Goal: Task Accomplishment & Management: Manage account settings

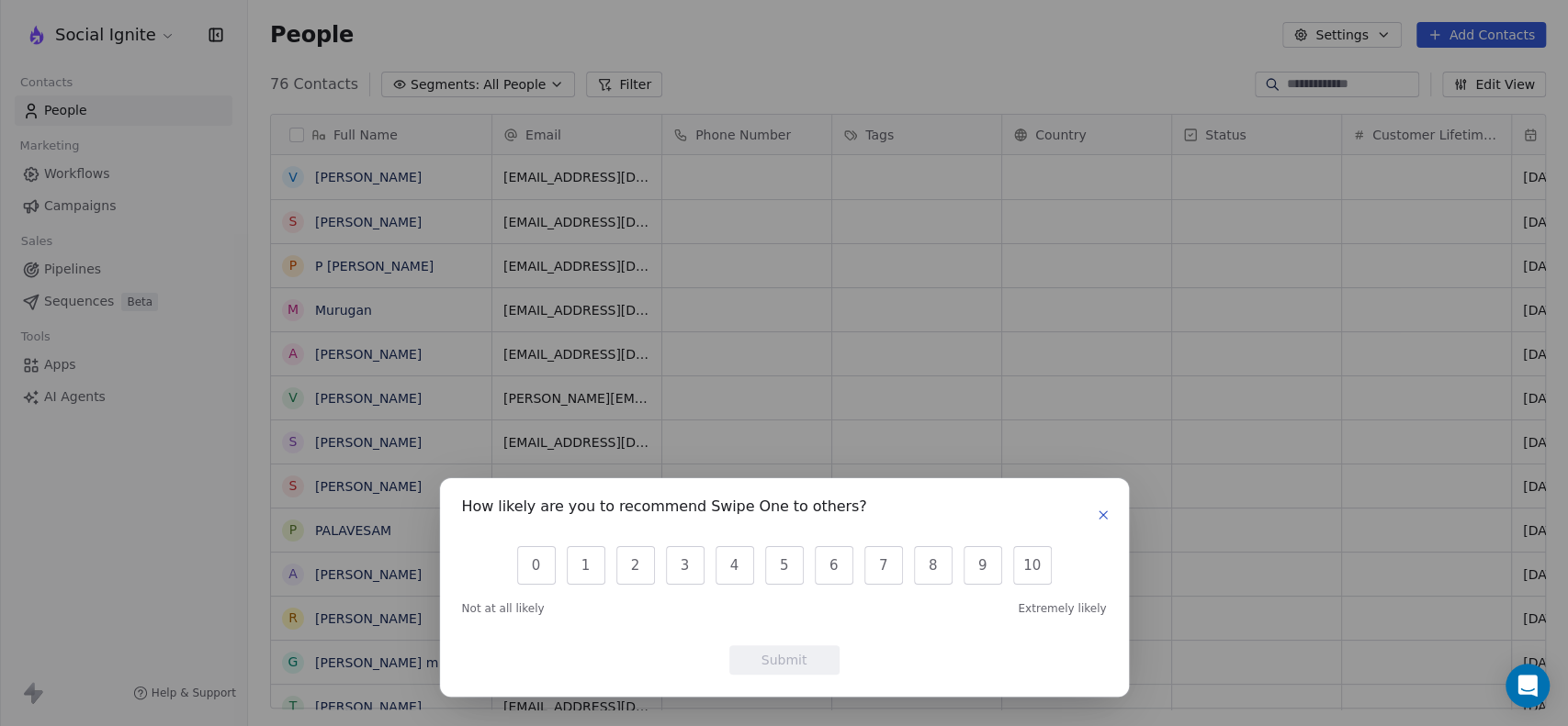
scroll to position [623, 1304]
click at [1103, 514] on icon "button" at bounding box center [1103, 515] width 8 height 8
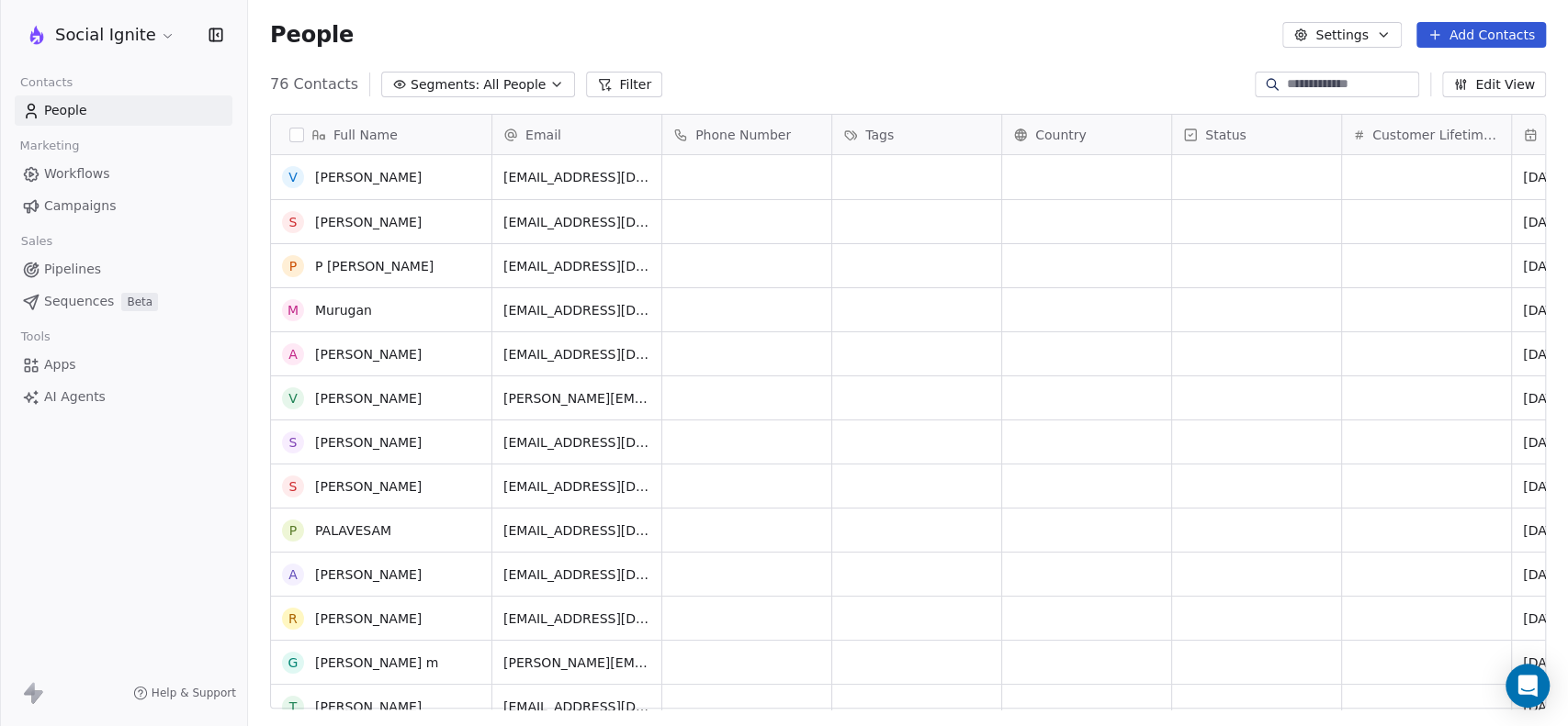
scroll to position [0, 0]
click at [87, 177] on span "Workflows" at bounding box center [77, 174] width 66 height 19
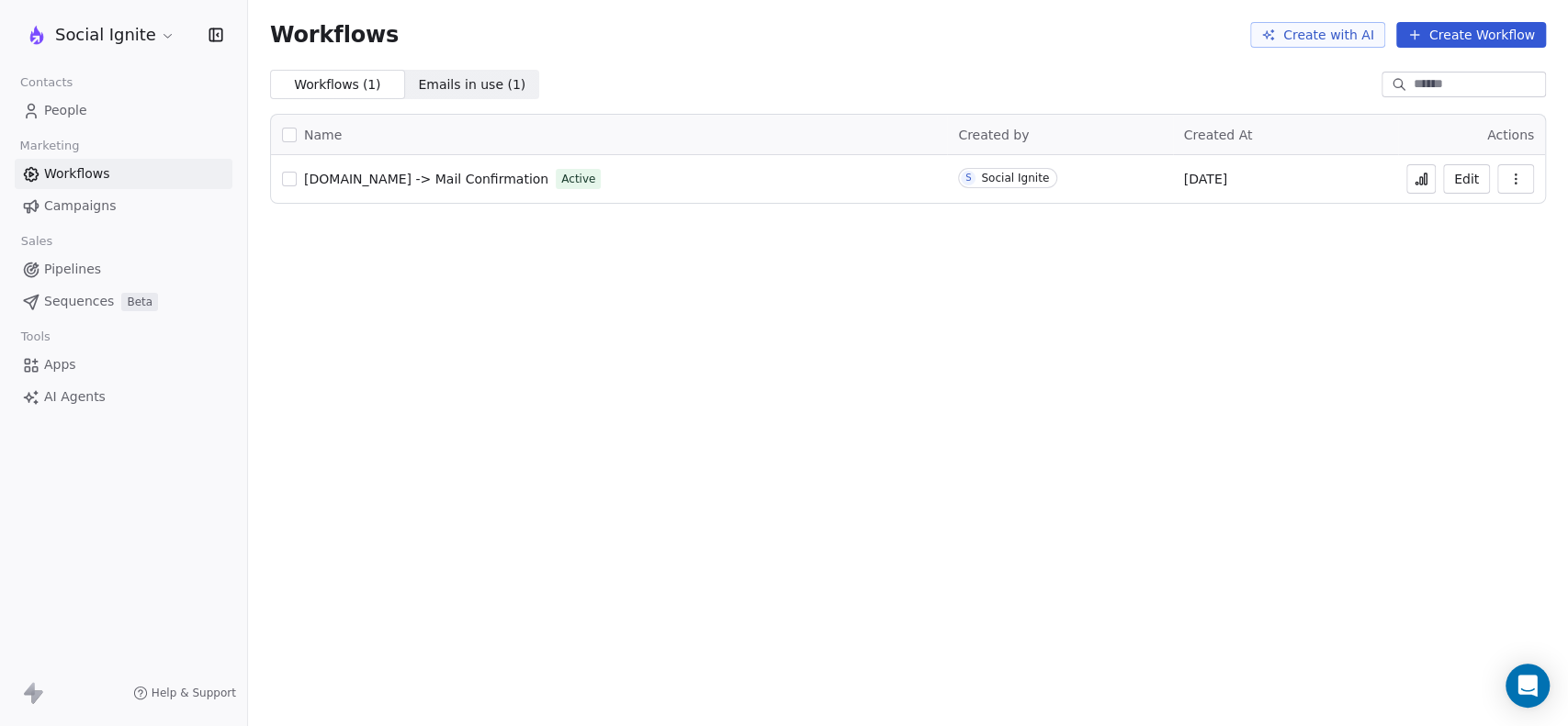
click at [1511, 174] on icon "button" at bounding box center [1515, 178] width 15 height 15
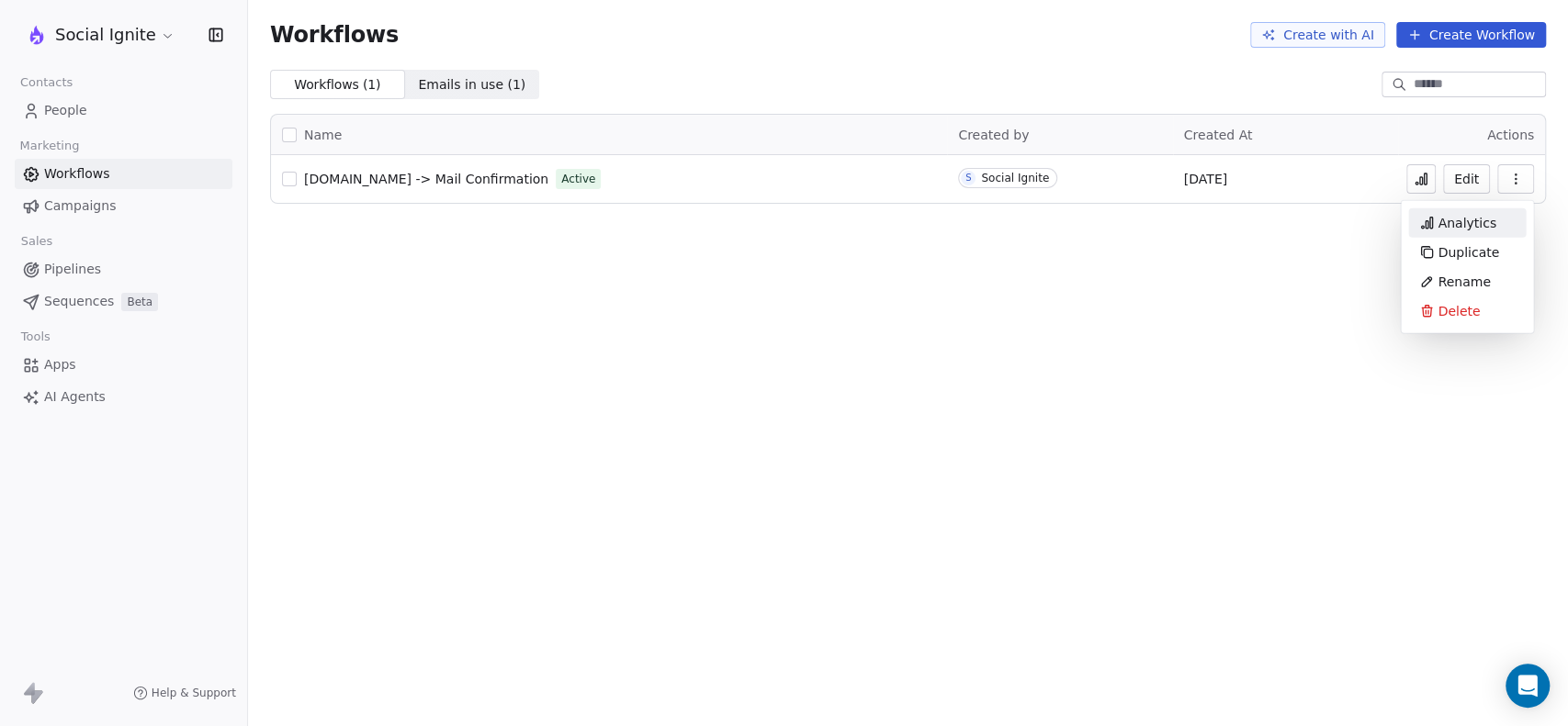
click at [1461, 221] on span "Analytics" at bounding box center [1466, 223] width 59 height 18
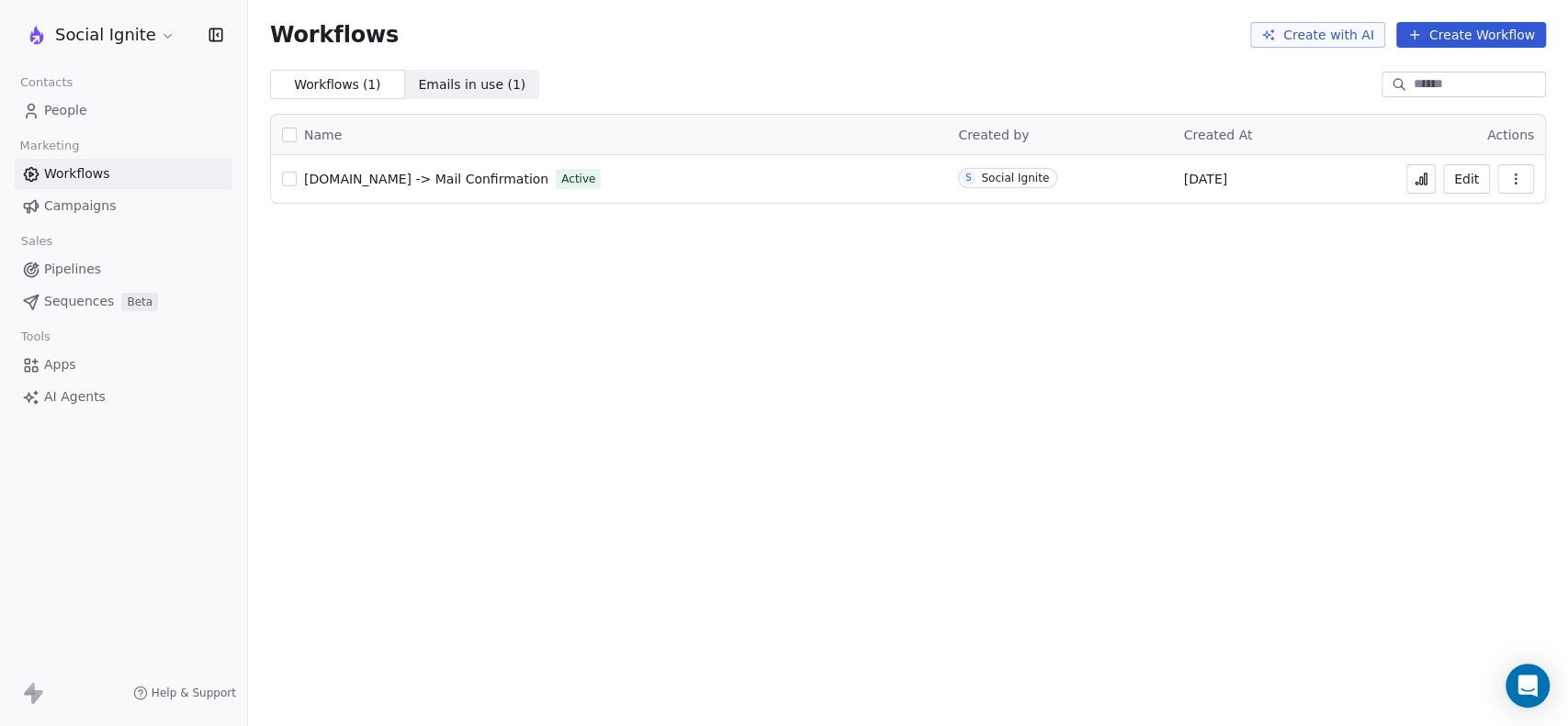
click at [434, 70] on span "Emails in use ( 1 ) Emails in use ( 1 )" at bounding box center [472, 84] width 135 height 29
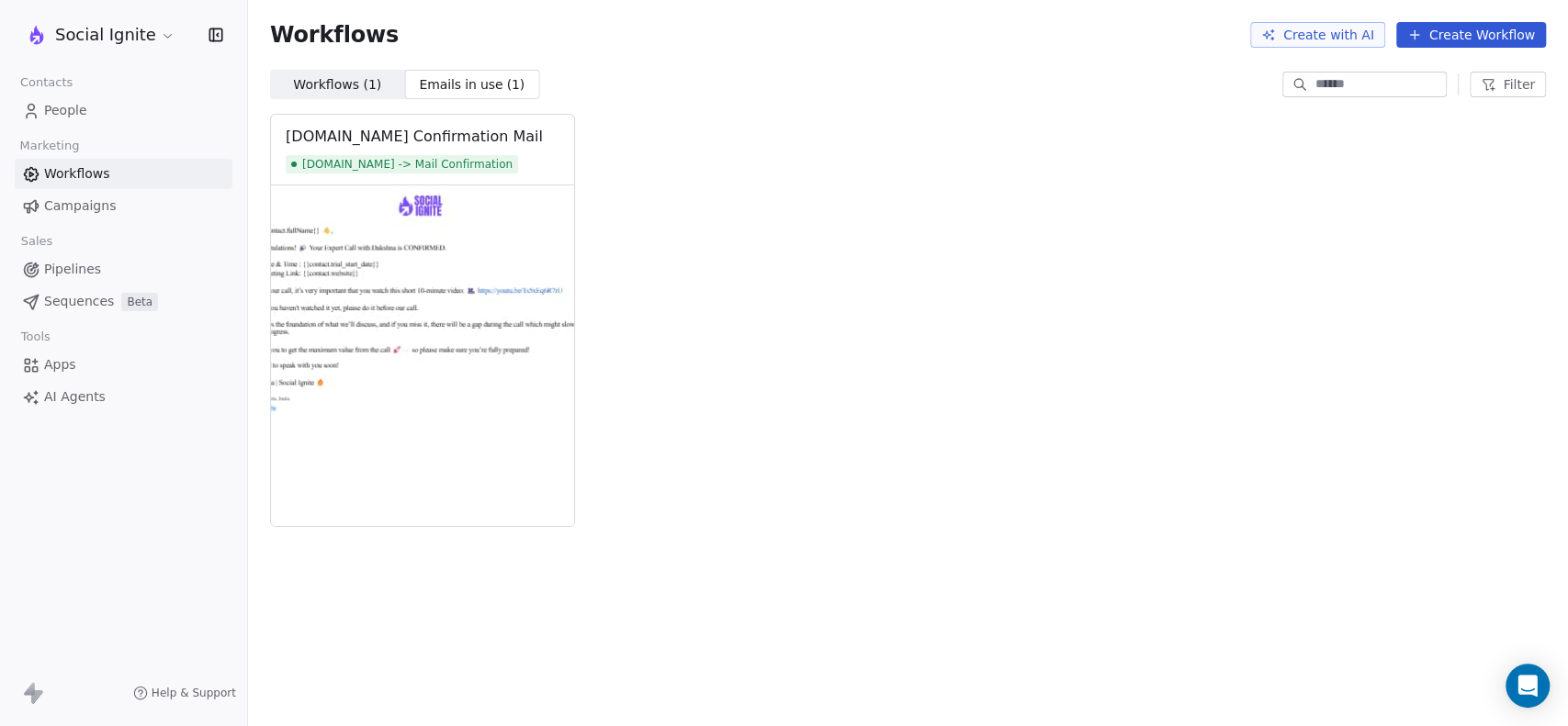
click at [317, 79] on span "Workflows ( 1 )" at bounding box center [336, 85] width 88 height 19
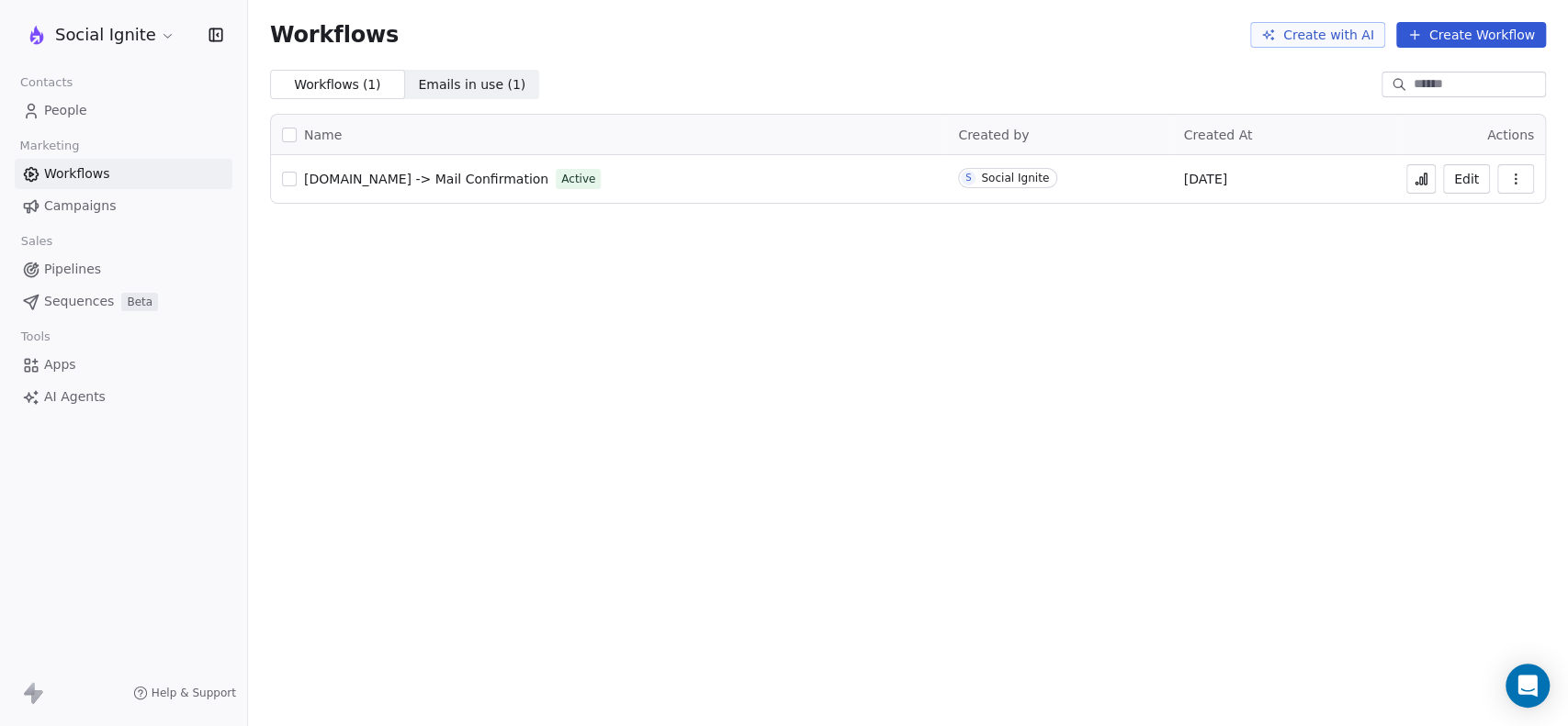
click at [404, 180] on span "[DOMAIN_NAME] -> Mail Confirmation" at bounding box center [426, 178] width 244 height 15
click at [98, 203] on span "Campaigns" at bounding box center [80, 206] width 72 height 19
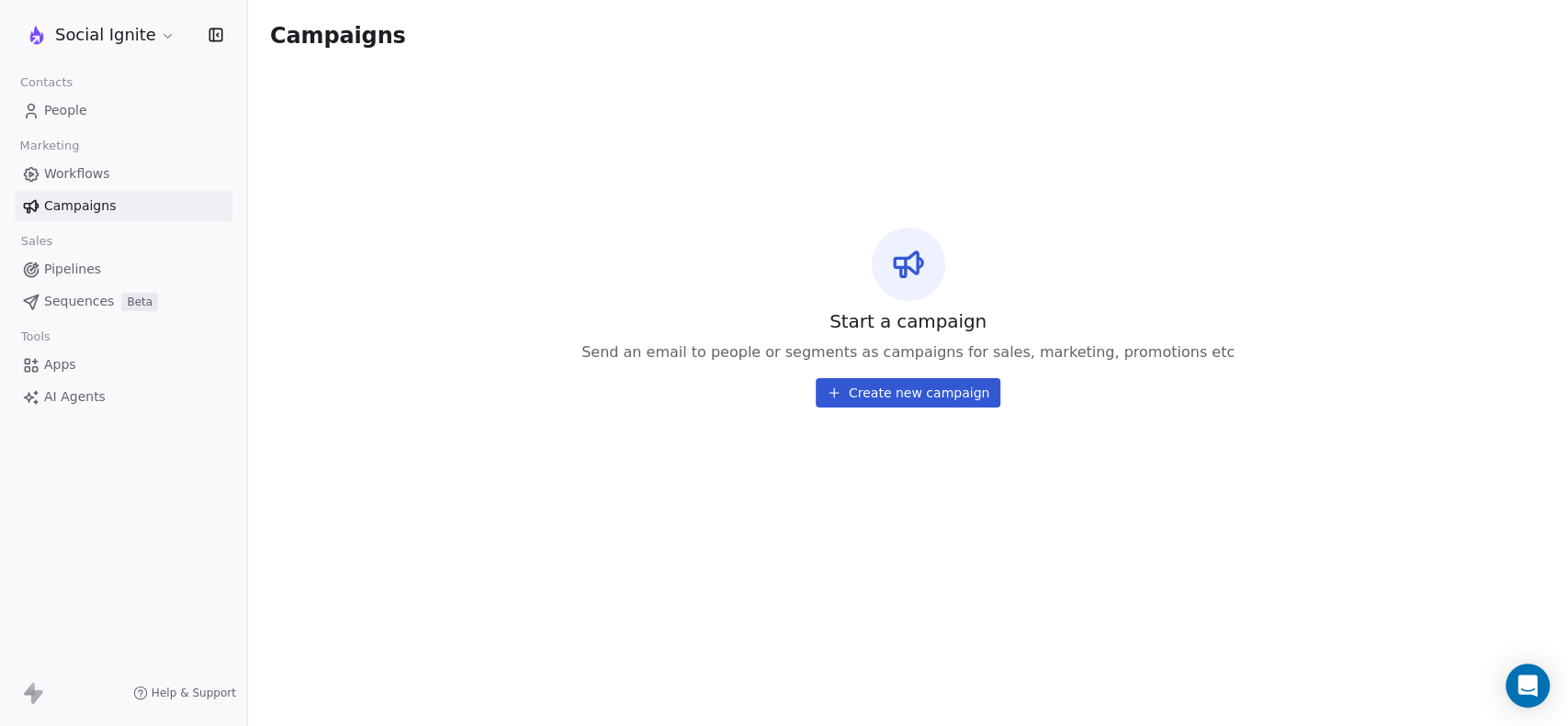
click at [66, 360] on span "Apps" at bounding box center [60, 365] width 32 height 19
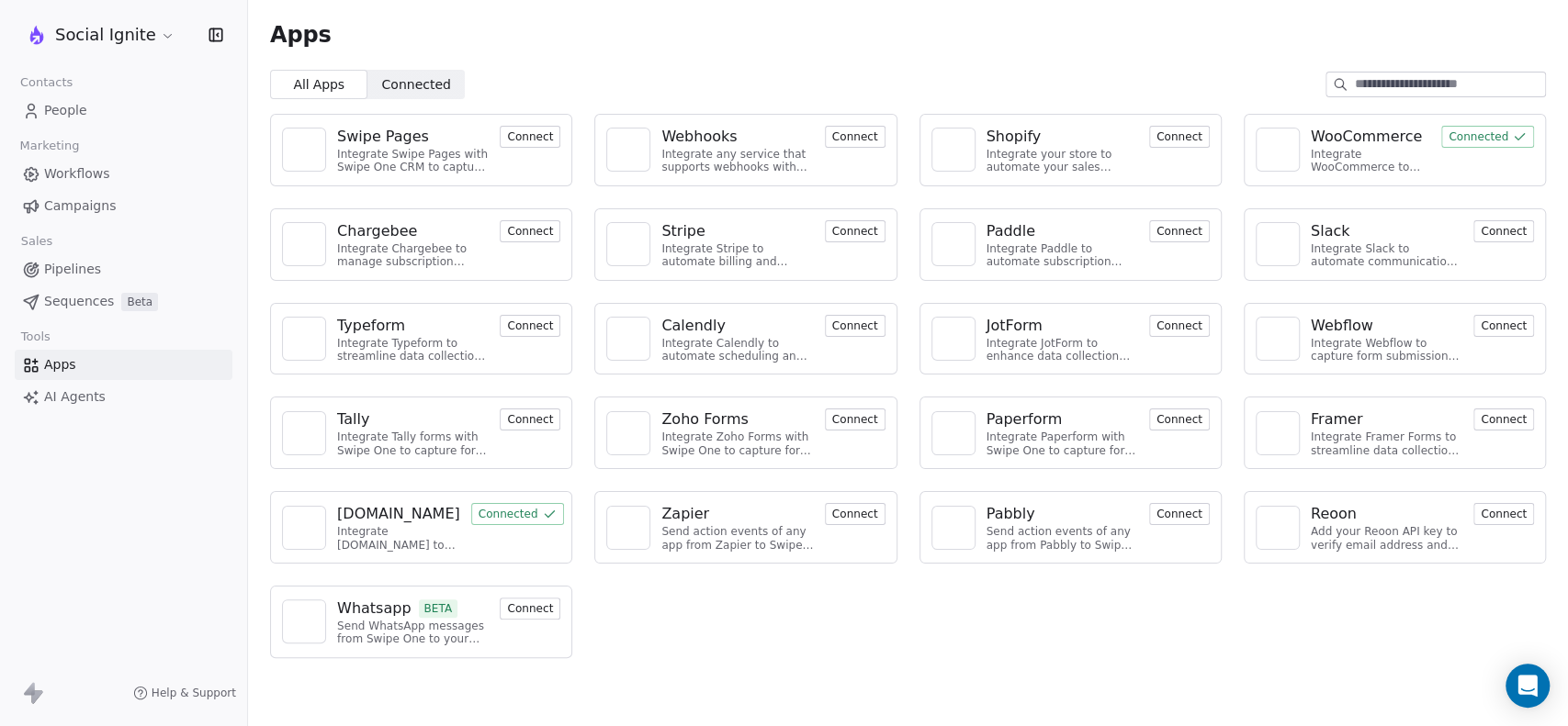
click at [1185, 508] on button "Connect" at bounding box center [1179, 514] width 61 height 22
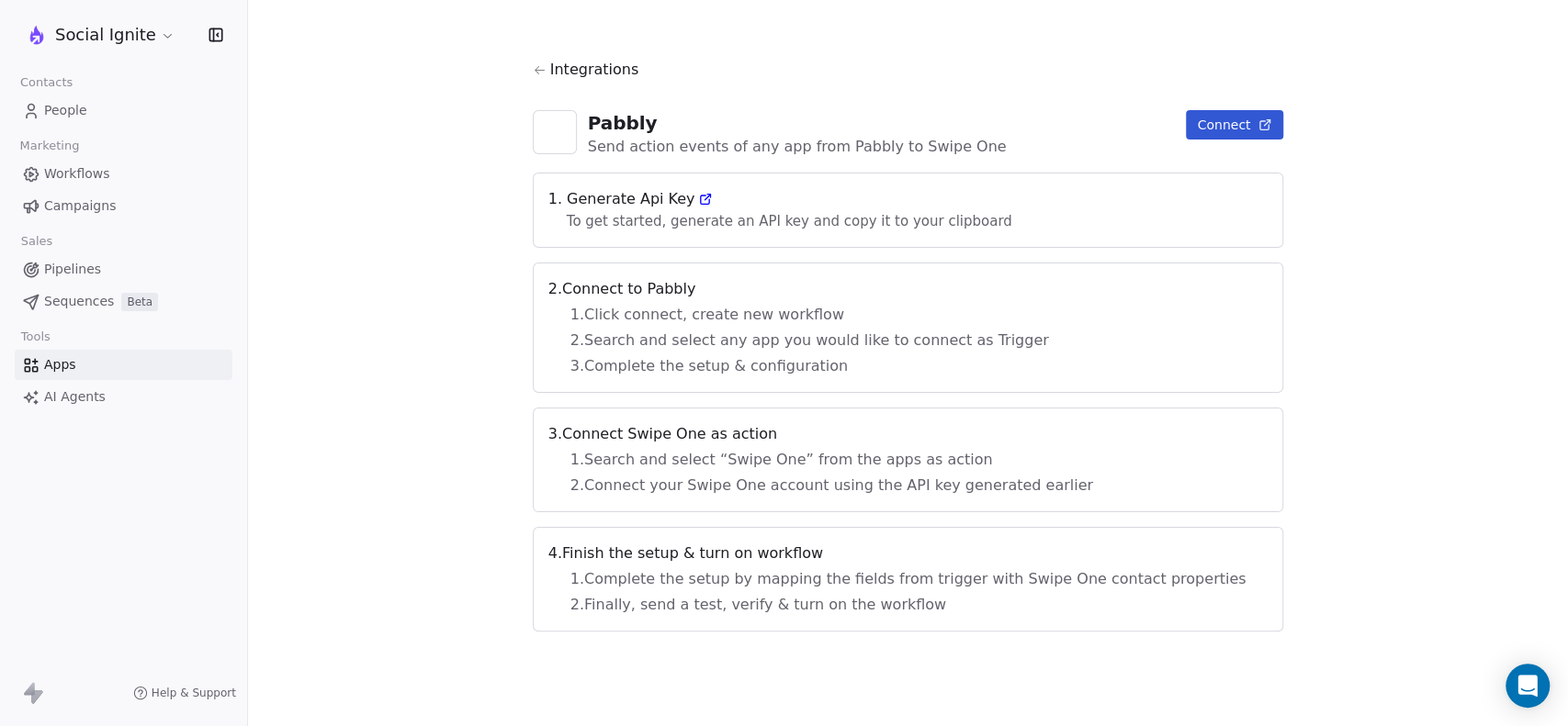
click at [66, 365] on span "Apps" at bounding box center [60, 365] width 32 height 19
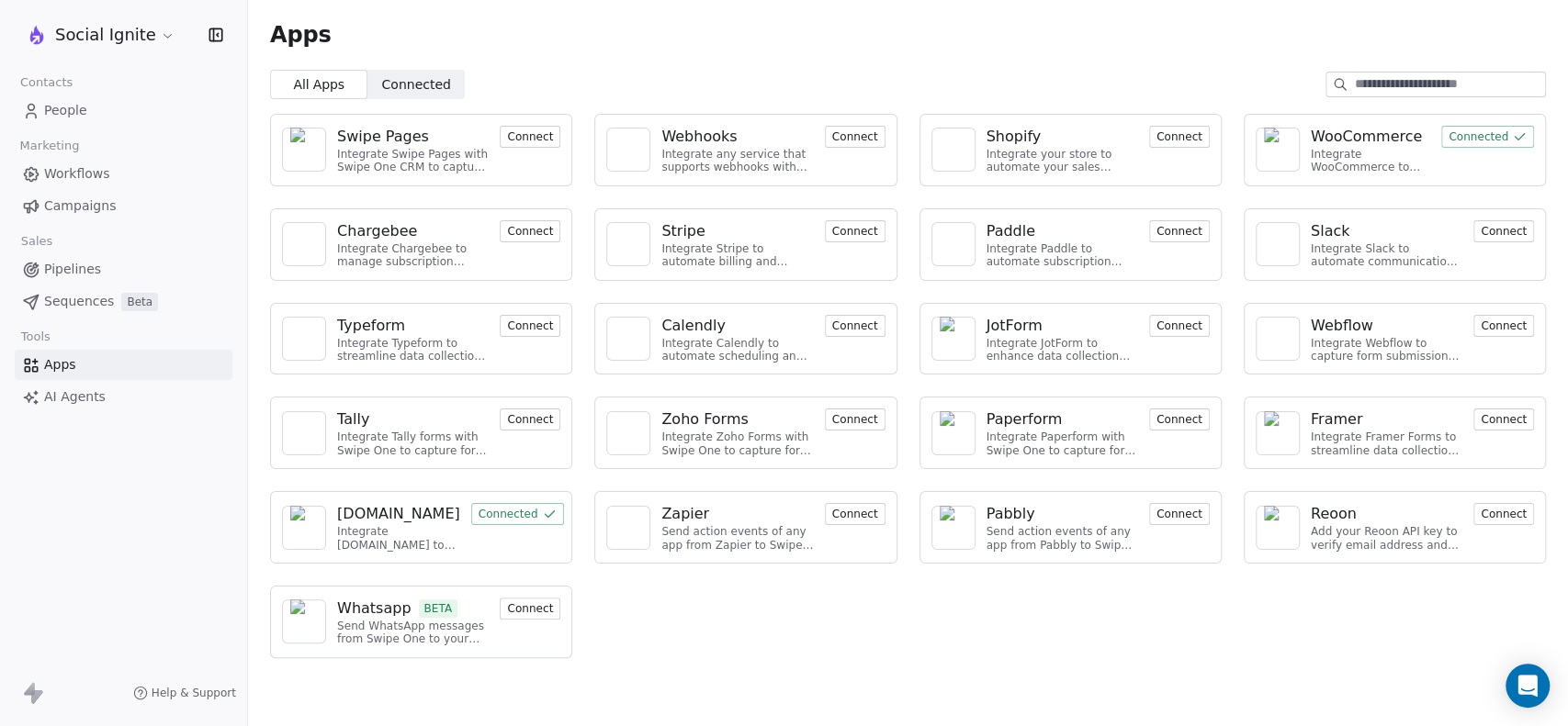
click at [522, 611] on button "Connect" at bounding box center [530, 608] width 61 height 22
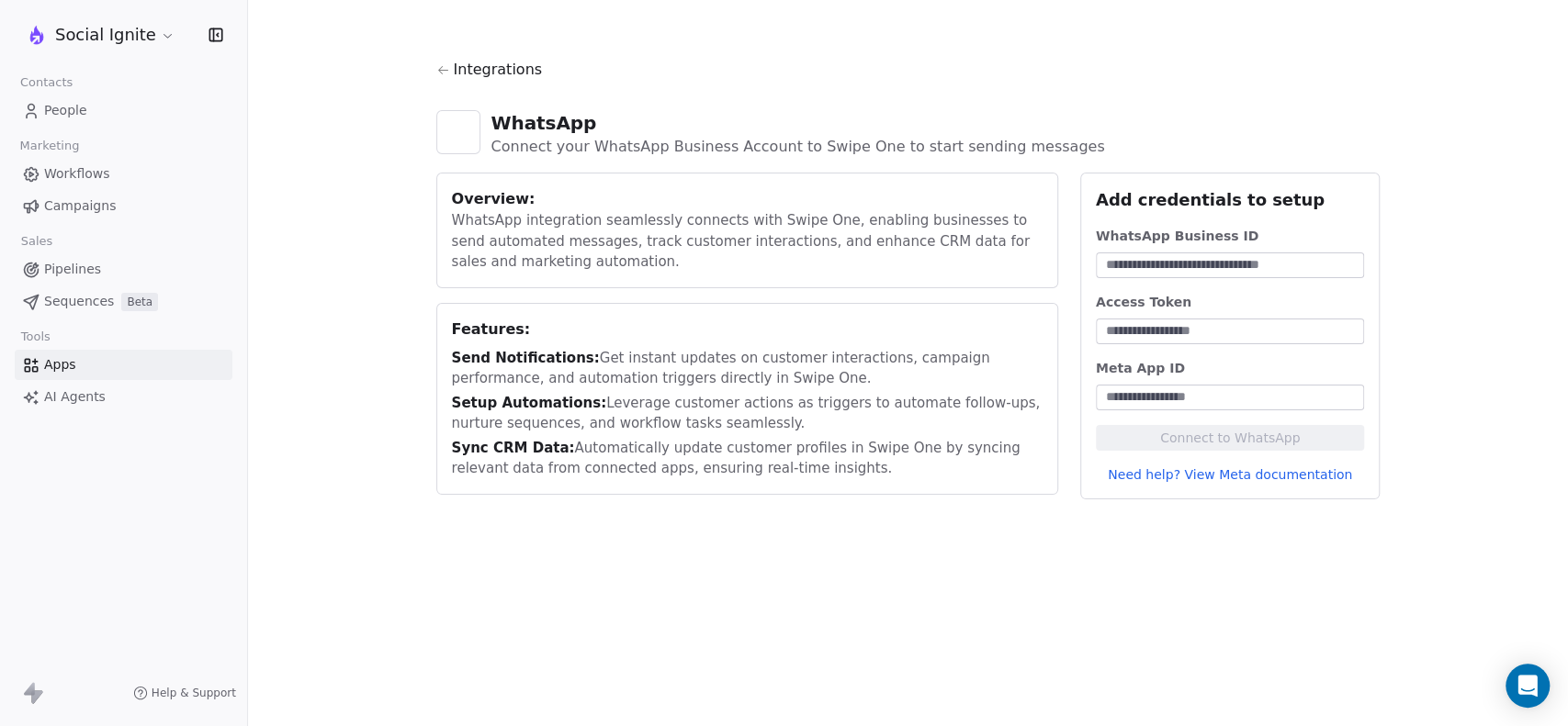
click at [1165, 257] on input at bounding box center [1230, 265] width 261 height 18
click at [1194, 326] on input at bounding box center [1230, 331] width 261 height 18
click at [1162, 385] on div at bounding box center [1230, 397] width 269 height 26
click at [645, 327] on div "Features:" at bounding box center [747, 329] width 591 height 22
click at [66, 369] on span "Apps" at bounding box center [60, 365] width 32 height 19
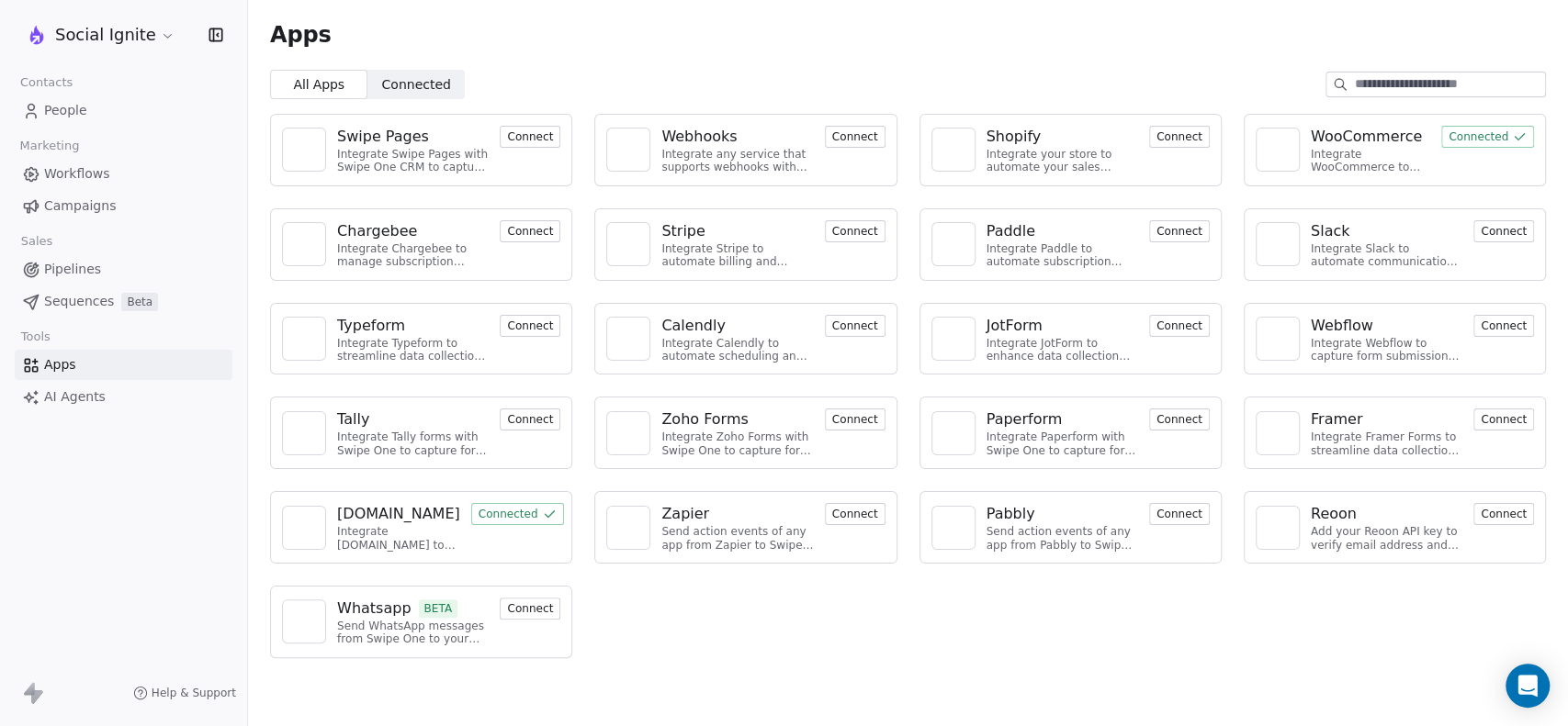
click at [869, 131] on button "Connect" at bounding box center [854, 136] width 61 height 22
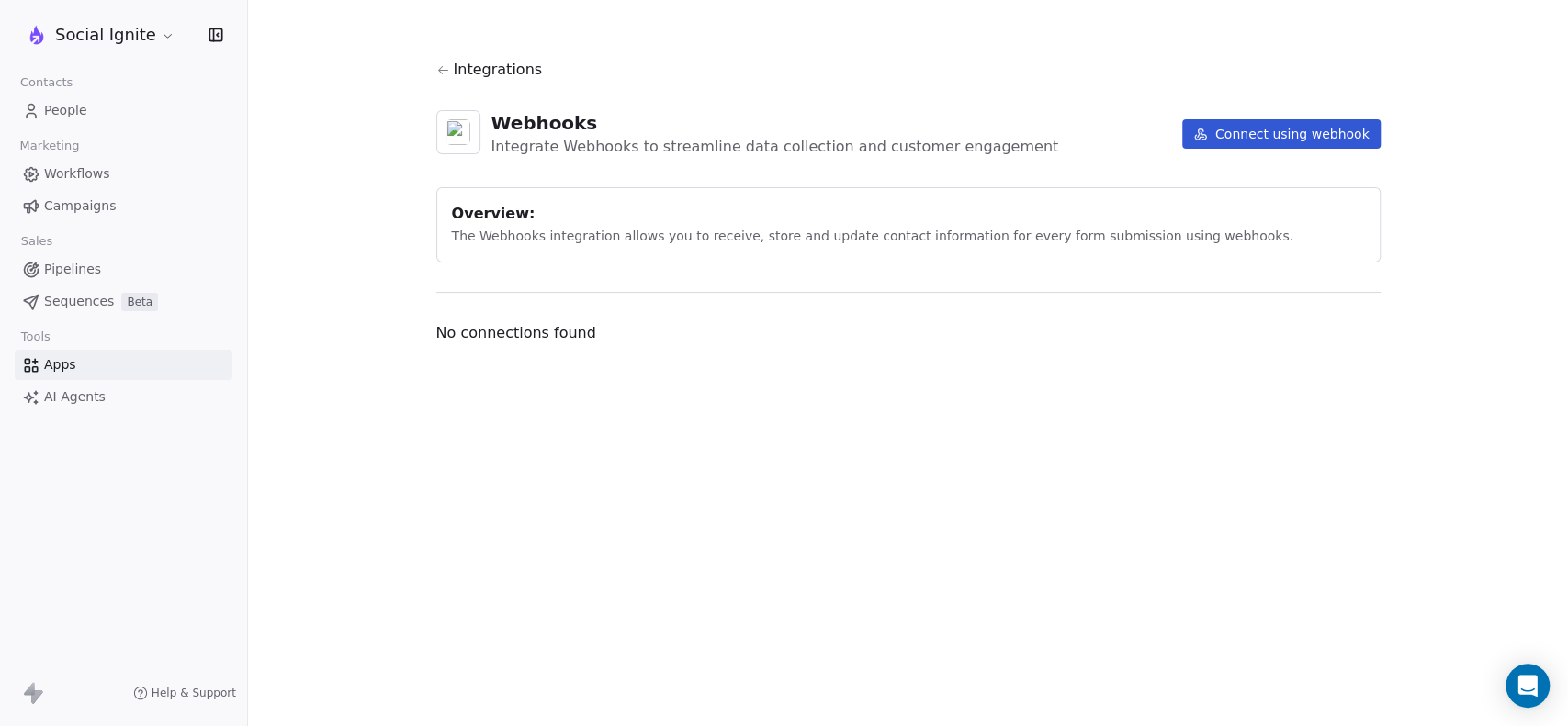
click at [79, 274] on span "Pipelines" at bounding box center [73, 269] width 57 height 19
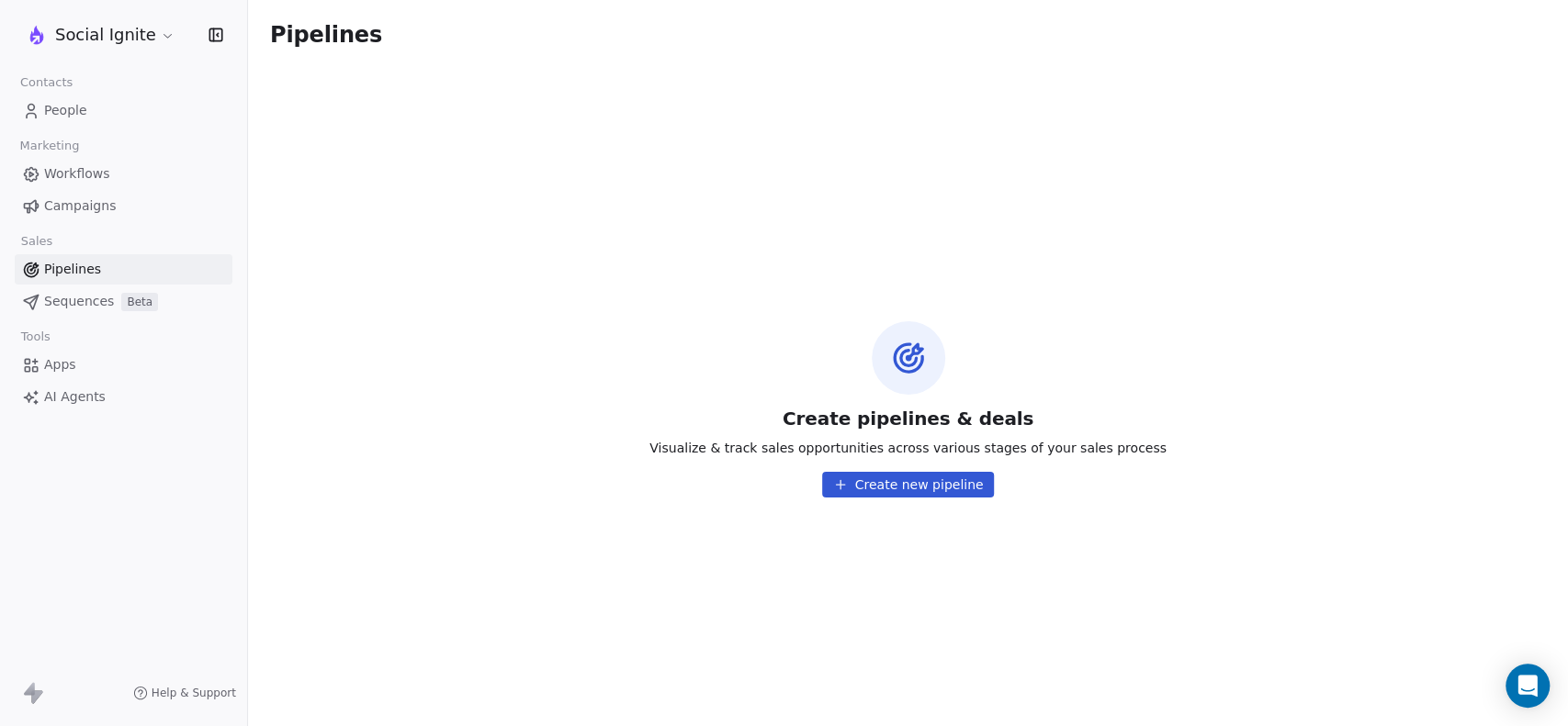
click at [75, 165] on span "Workflows" at bounding box center [77, 174] width 66 height 19
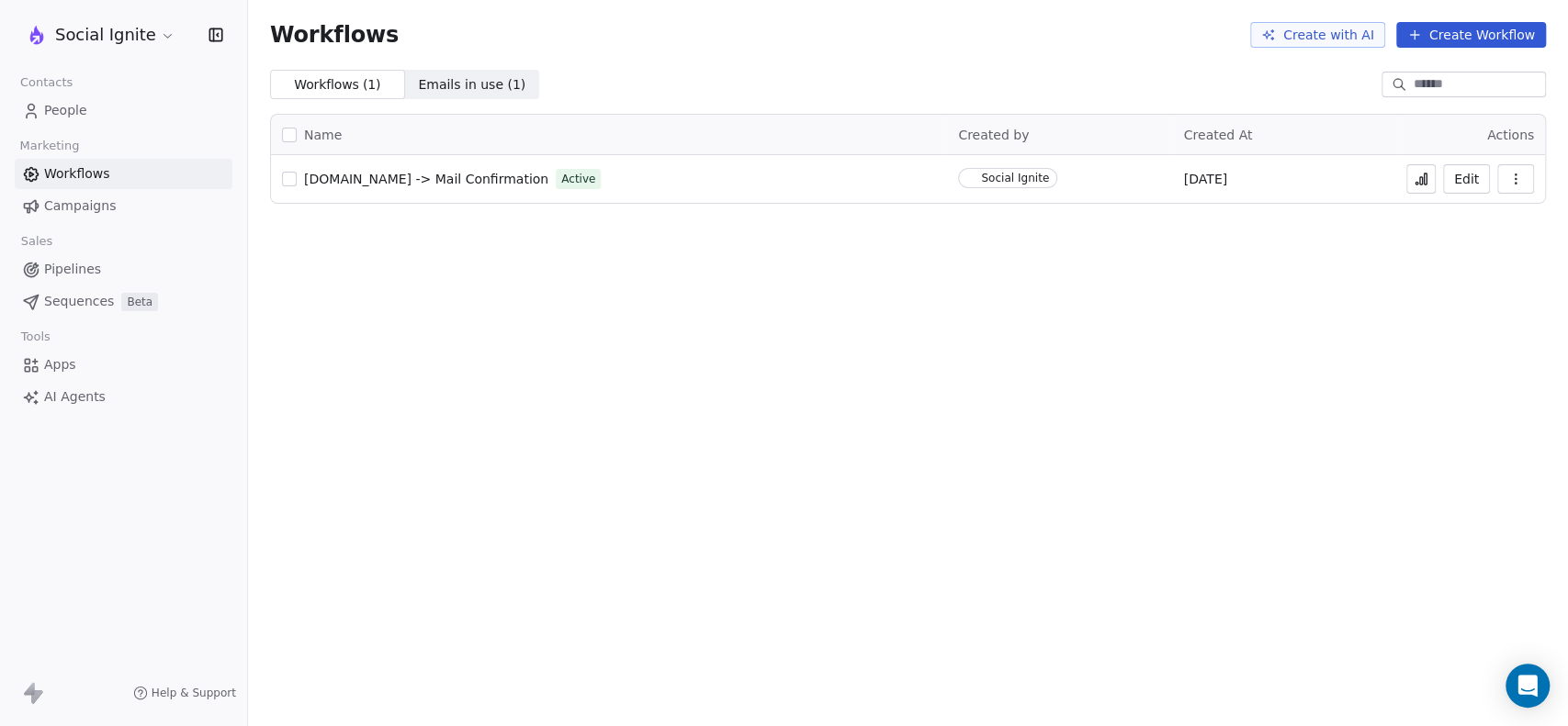
click at [83, 202] on span "Campaigns" at bounding box center [80, 206] width 72 height 19
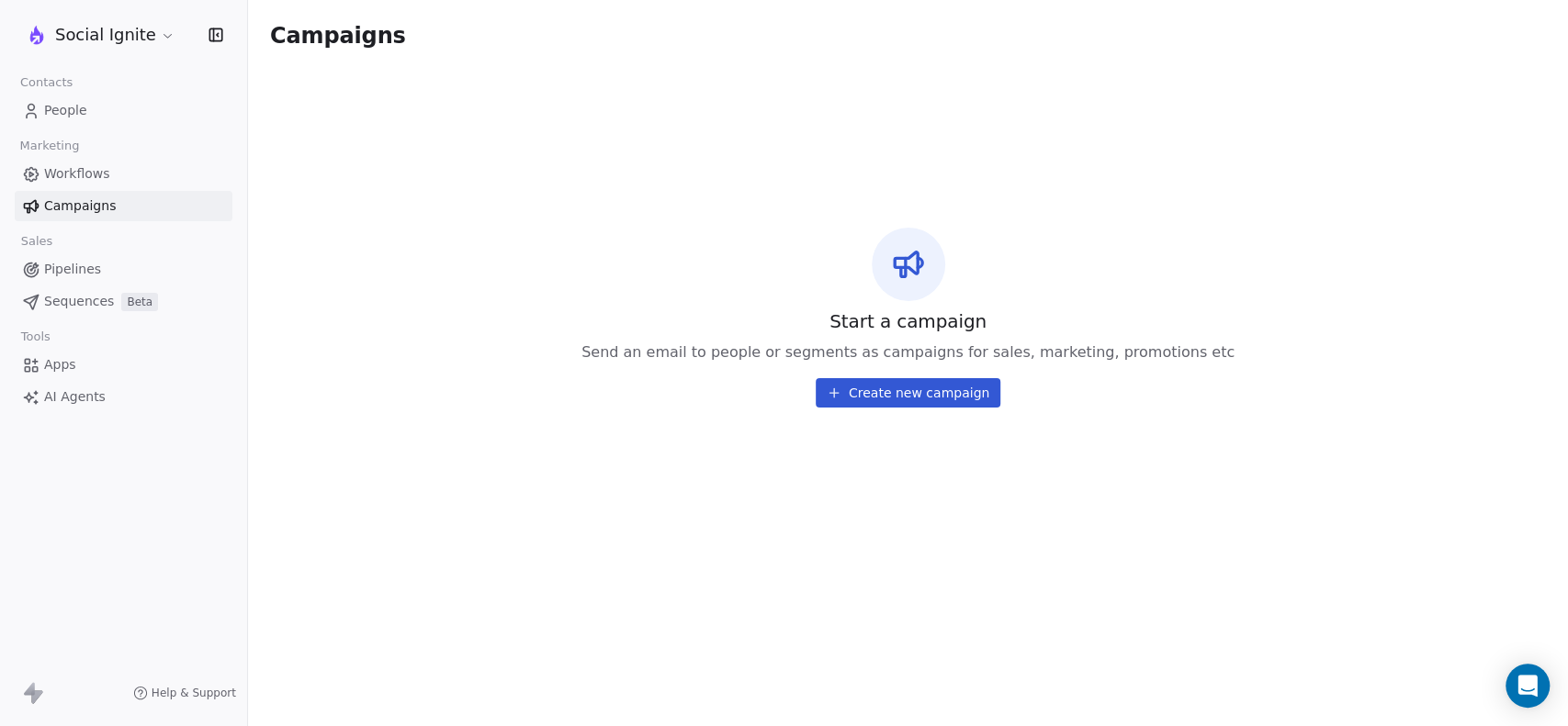
click at [86, 104] on link "People" at bounding box center [123, 110] width 218 height 30
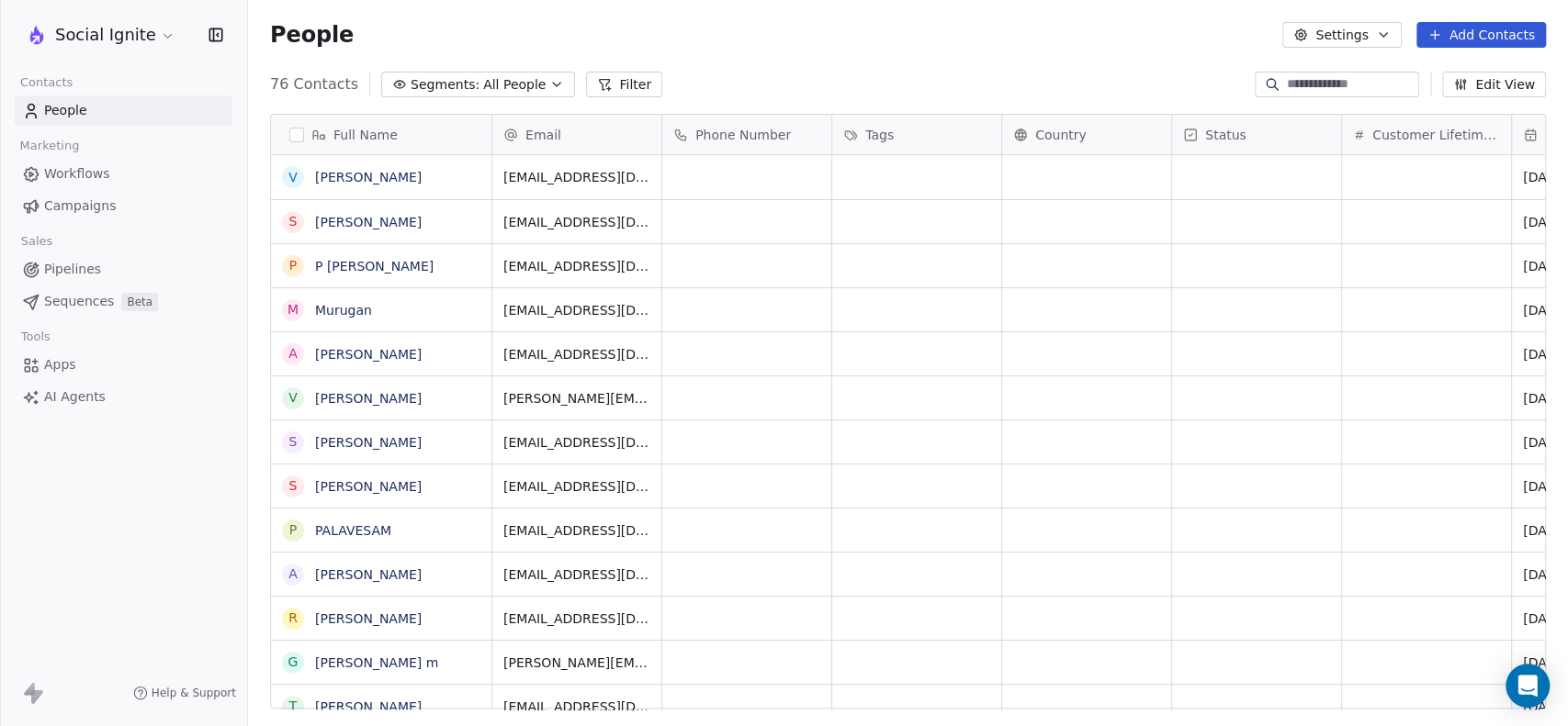
click at [88, 177] on span "Workflows" at bounding box center [77, 174] width 66 height 19
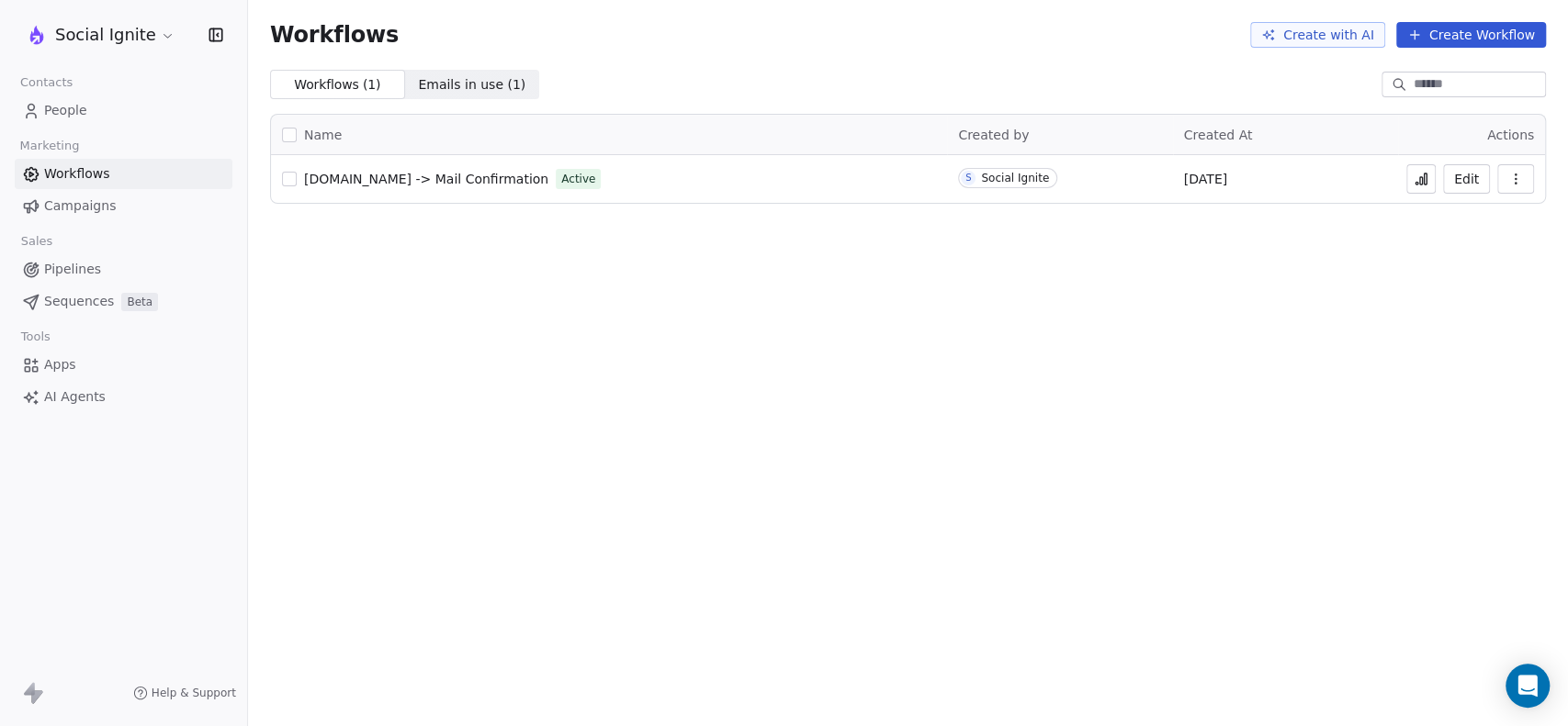
click at [1514, 175] on icon "button" at bounding box center [1515, 178] width 15 height 15
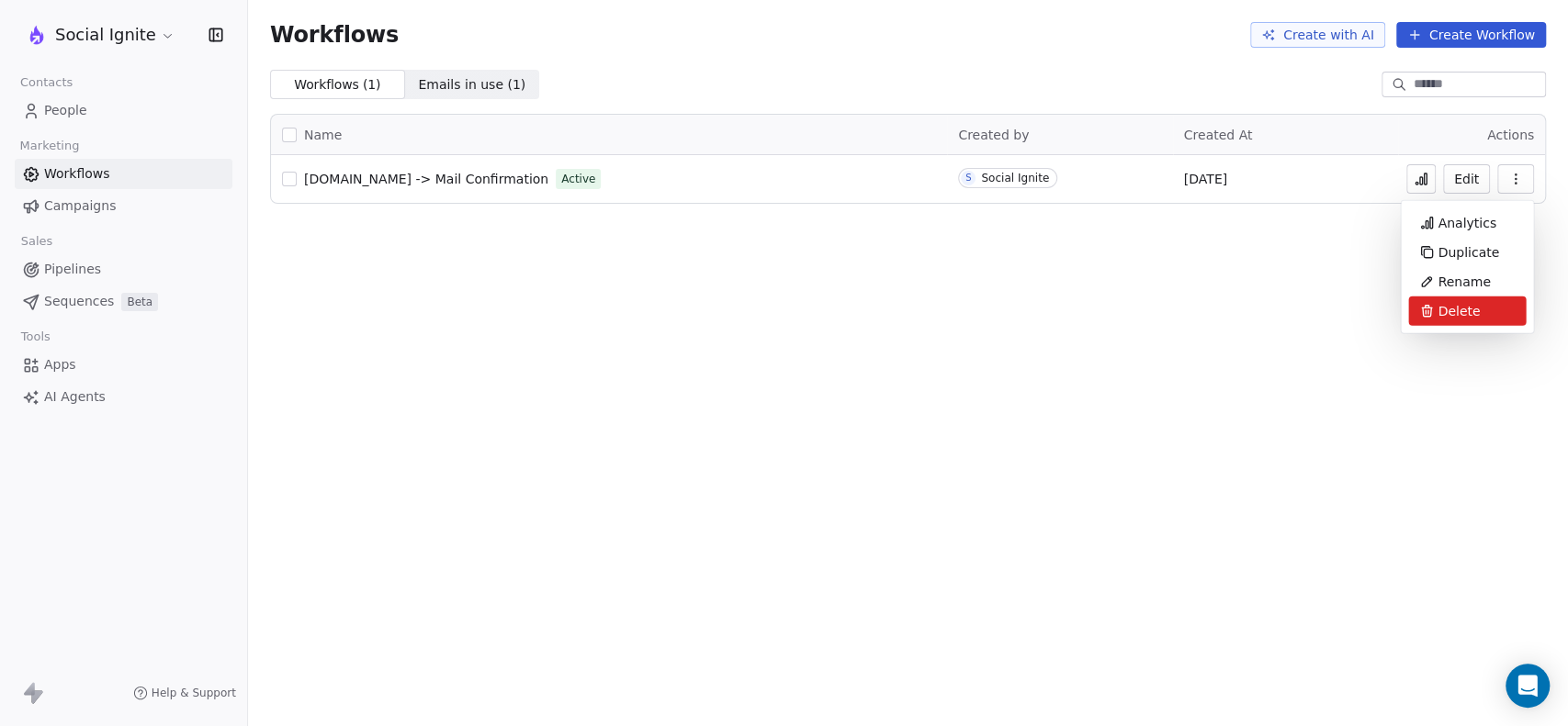
click at [1460, 305] on span "Delete" at bounding box center [1459, 311] width 43 height 18
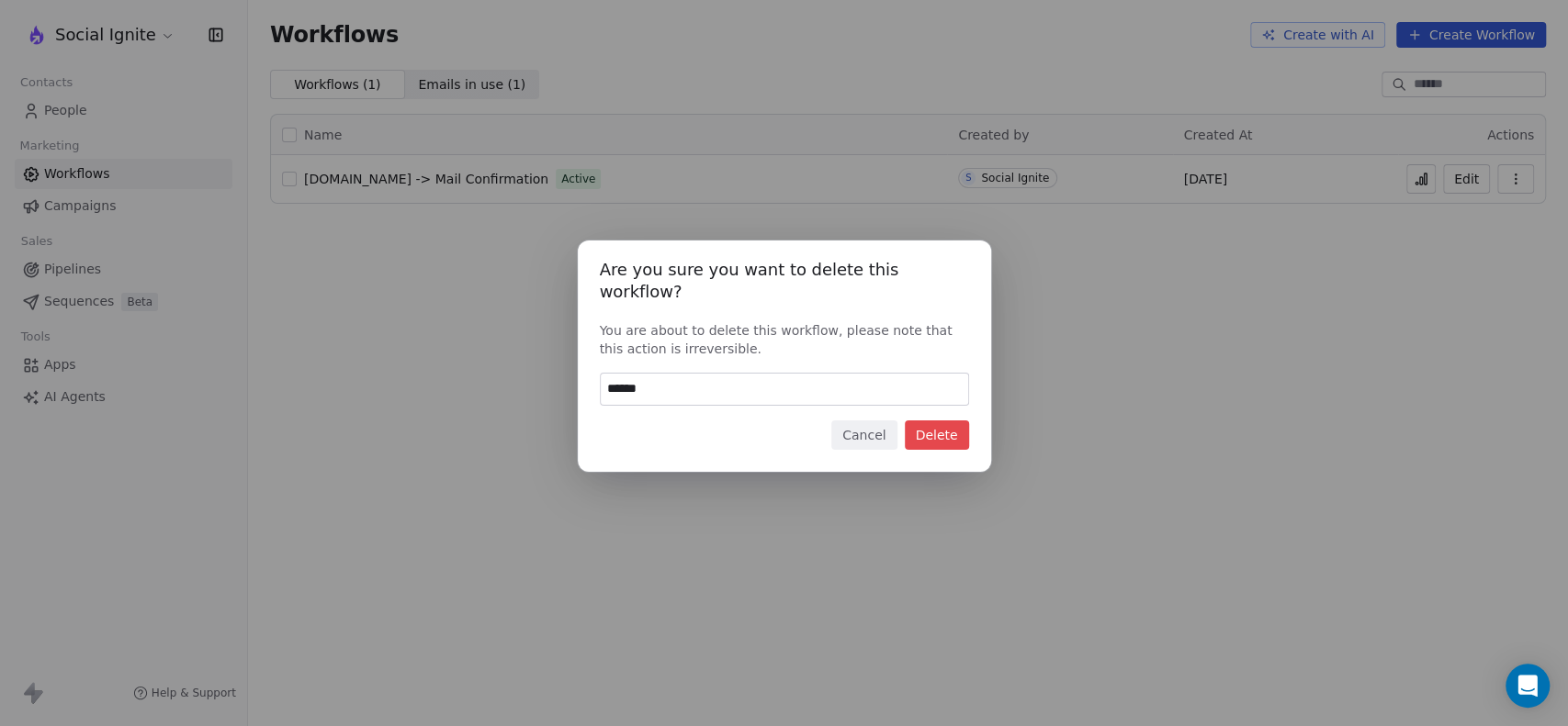
type input "******"
click at [937, 420] on button "Delete" at bounding box center [937, 435] width 64 height 29
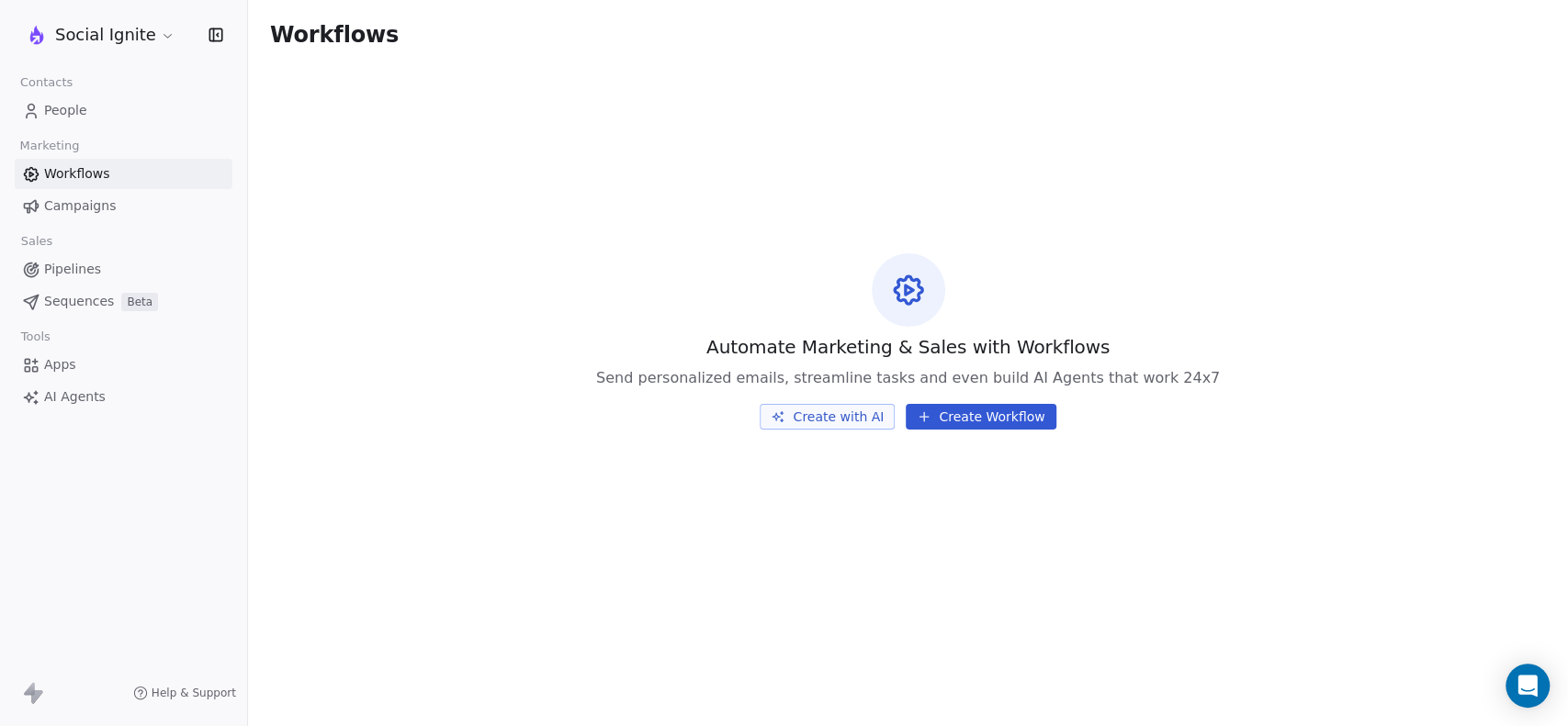
click at [94, 107] on link "People" at bounding box center [123, 110] width 218 height 30
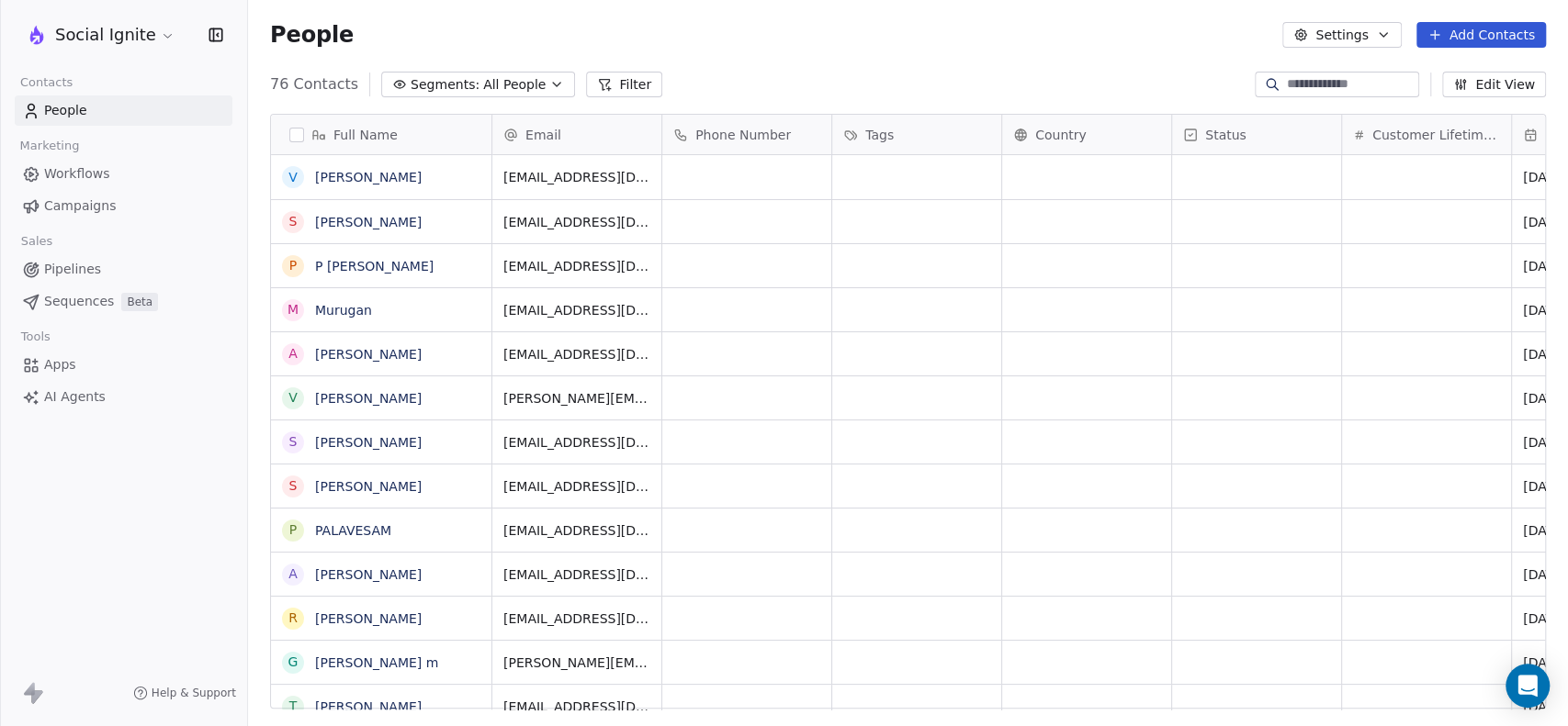
click at [293, 128] on button "button" at bounding box center [296, 135] width 15 height 15
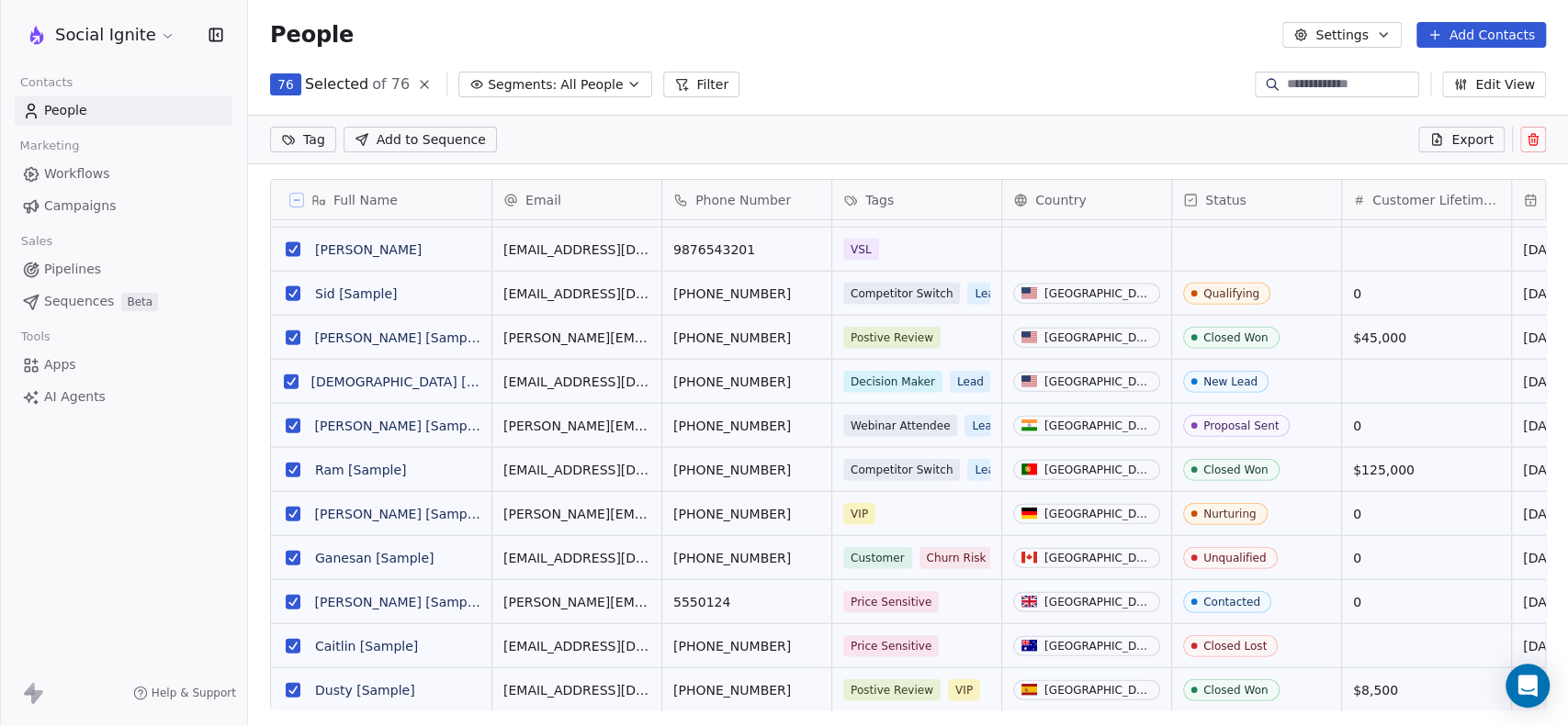
click at [297, 683] on button "grid" at bounding box center [292, 689] width 15 height 15
click at [292, 639] on button "grid" at bounding box center [292, 646] width 15 height 15
click at [292, 605] on button "grid" at bounding box center [292, 601] width 15 height 15
click at [292, 557] on button "grid" at bounding box center [292, 558] width 15 height 15
click at [292, 506] on button "grid" at bounding box center [292, 513] width 15 height 15
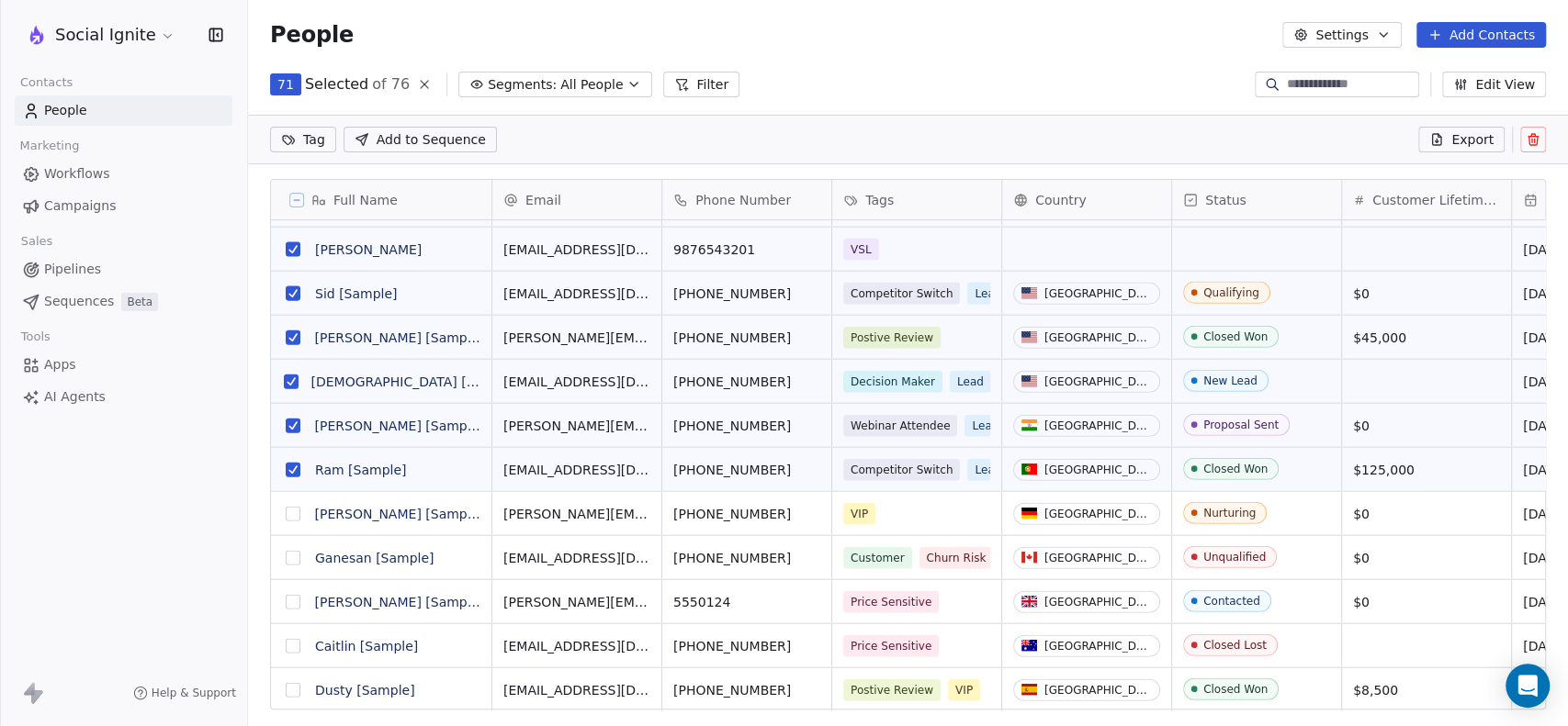
click at [292, 468] on button "grid" at bounding box center [292, 469] width 15 height 15
click at [294, 427] on button "grid" at bounding box center [292, 425] width 15 height 15
click at [286, 384] on button "grid" at bounding box center [291, 381] width 15 height 15
click at [287, 294] on button "grid" at bounding box center [292, 293] width 15 height 15
click at [287, 333] on button "grid" at bounding box center [292, 337] width 15 height 15
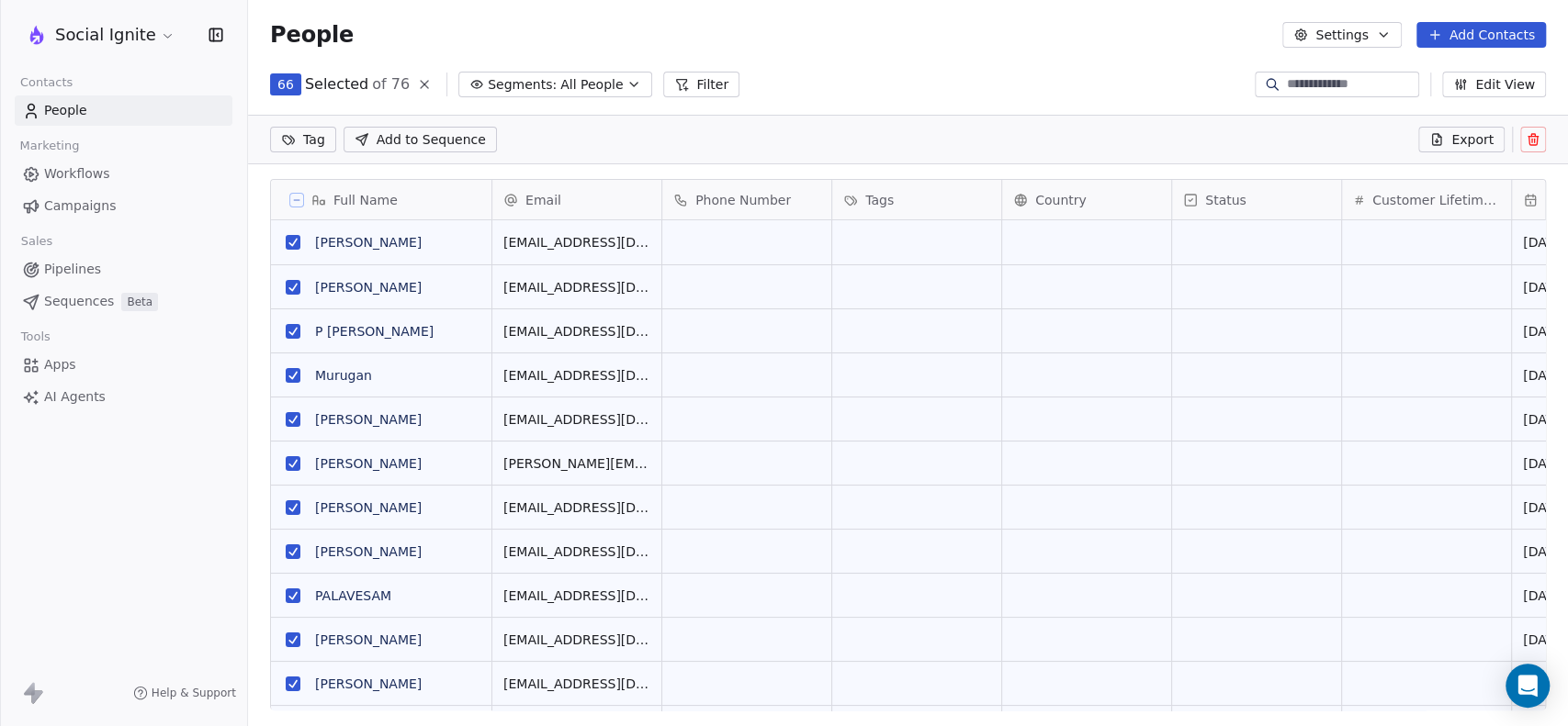
click at [1532, 138] on icon at bounding box center [1532, 140] width 0 height 4
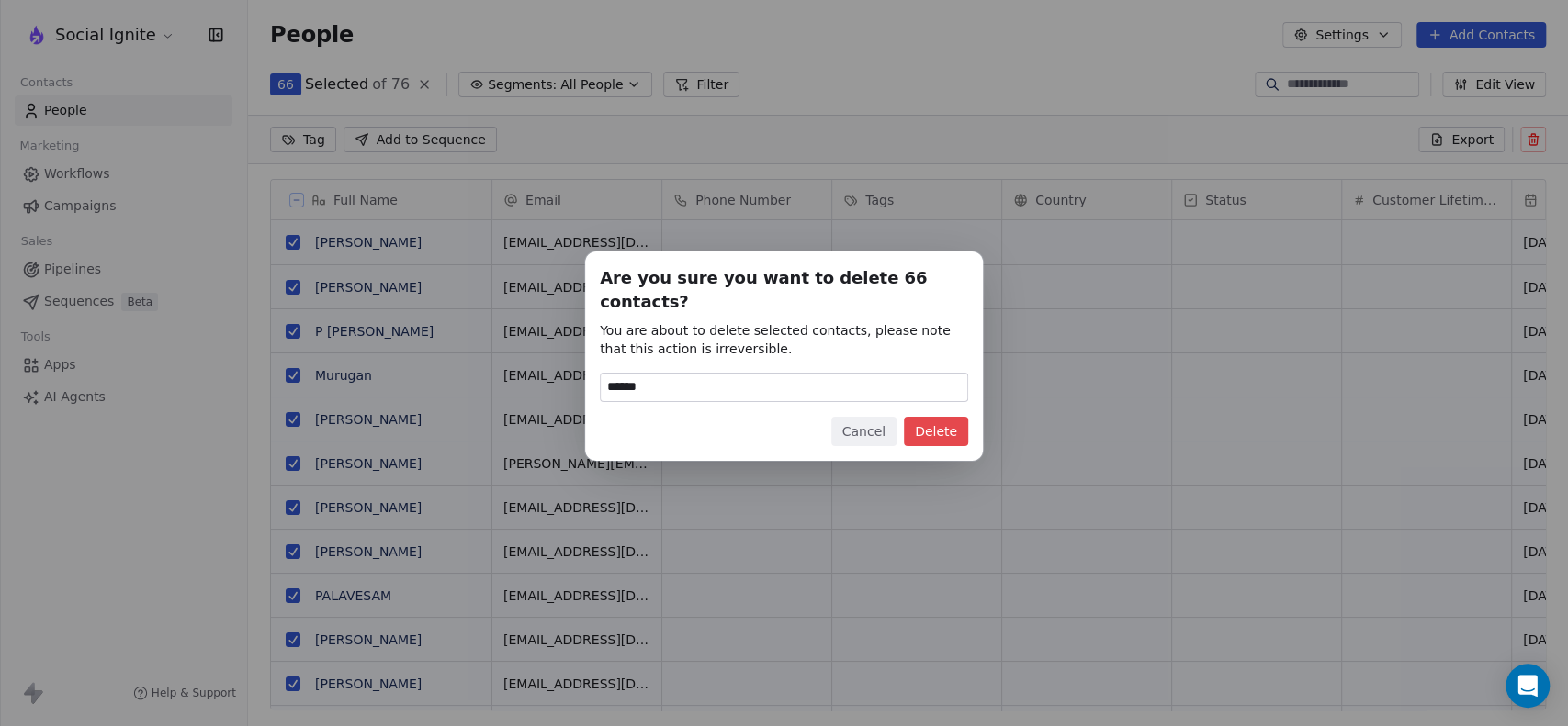
type input "******"
click at [927, 417] on button "Delete" at bounding box center [936, 431] width 64 height 29
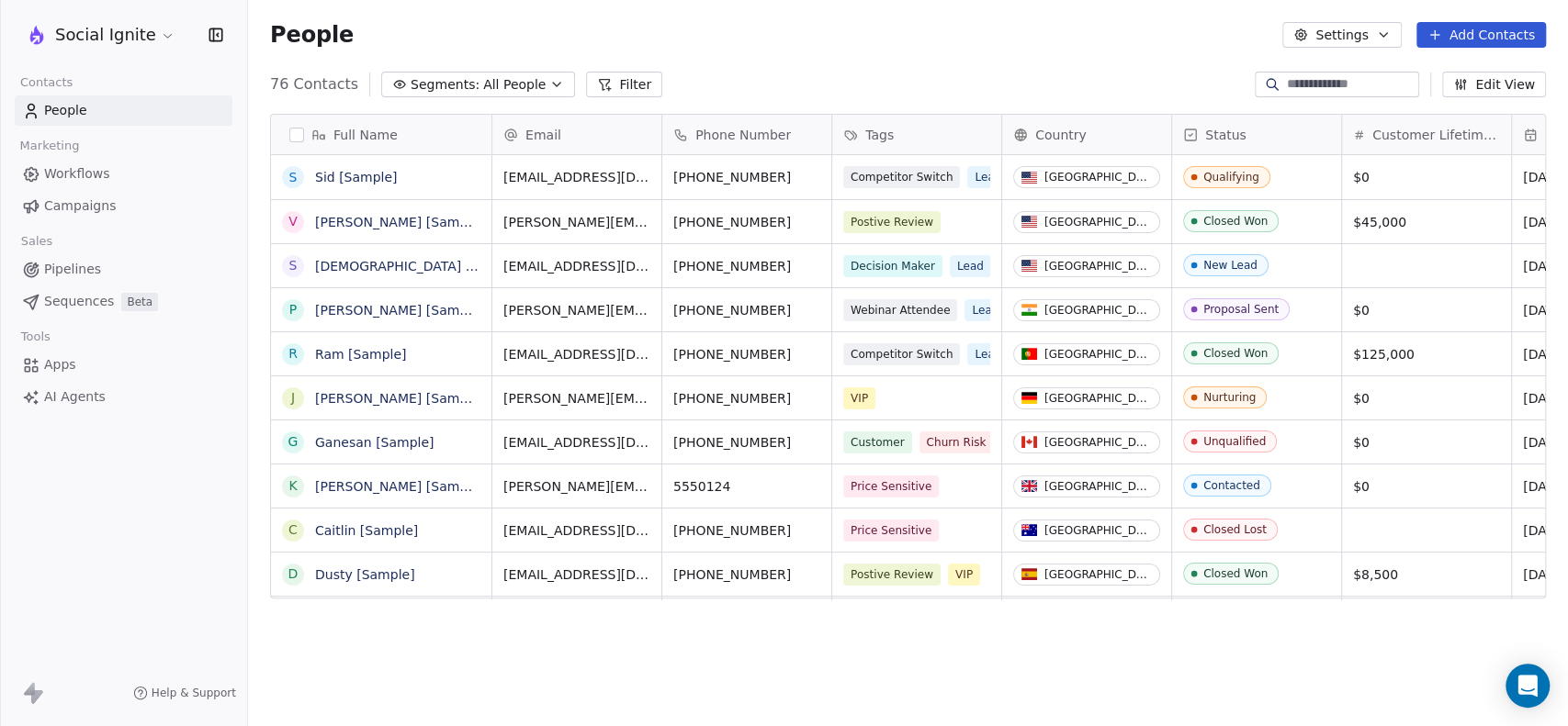
click at [1385, 27] on icon "button" at bounding box center [1382, 34] width 15 height 15
click at [1158, 46] on html "Social Ignite Contacts People Marketing Workflows Campaigns Sales Pipelines Seq…" at bounding box center [784, 363] width 1568 height 726
click at [141, 36] on html "Social Ignite Contacts People Marketing Workflows Campaigns Sales Pipelines Seq…" at bounding box center [784, 363] width 1568 height 726
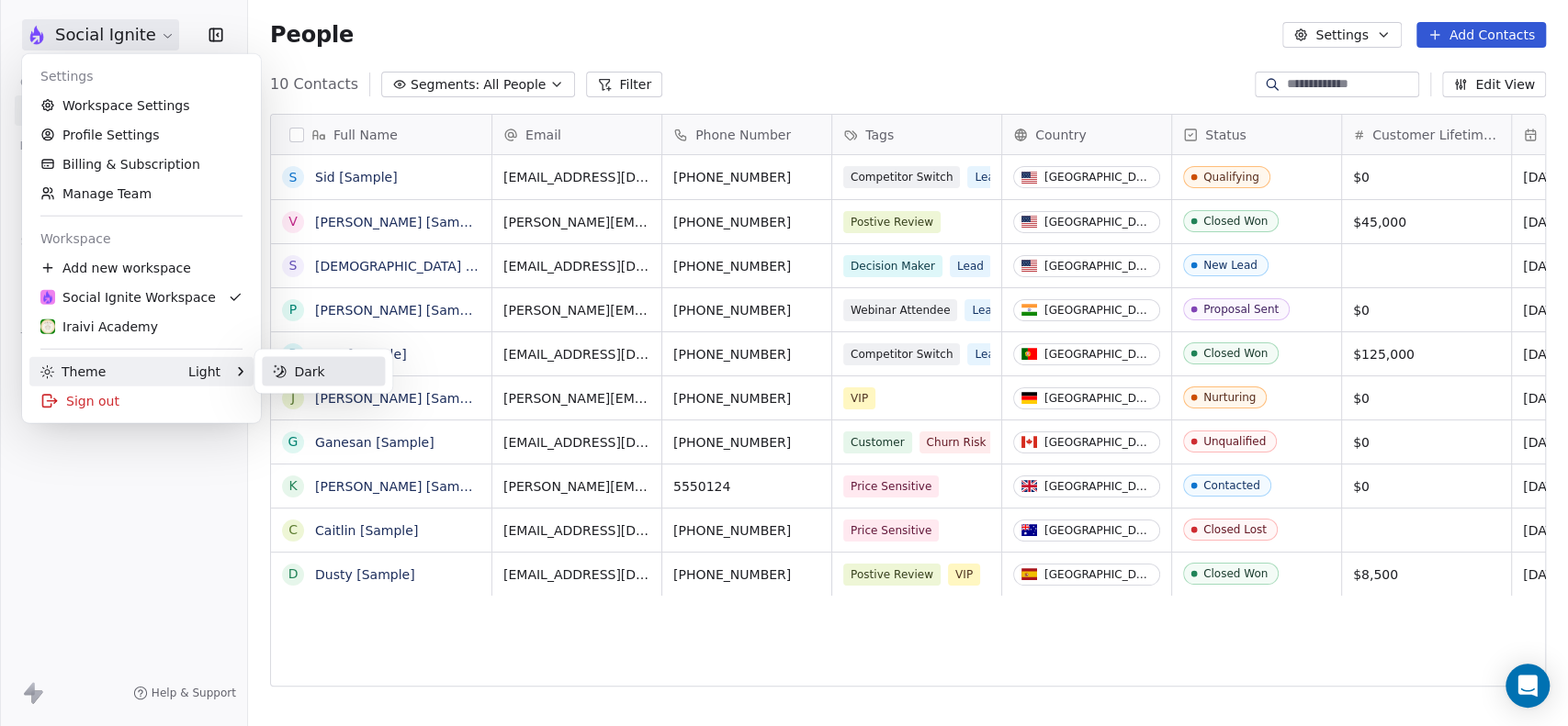
click at [341, 371] on div "Dark" at bounding box center [323, 371] width 123 height 29
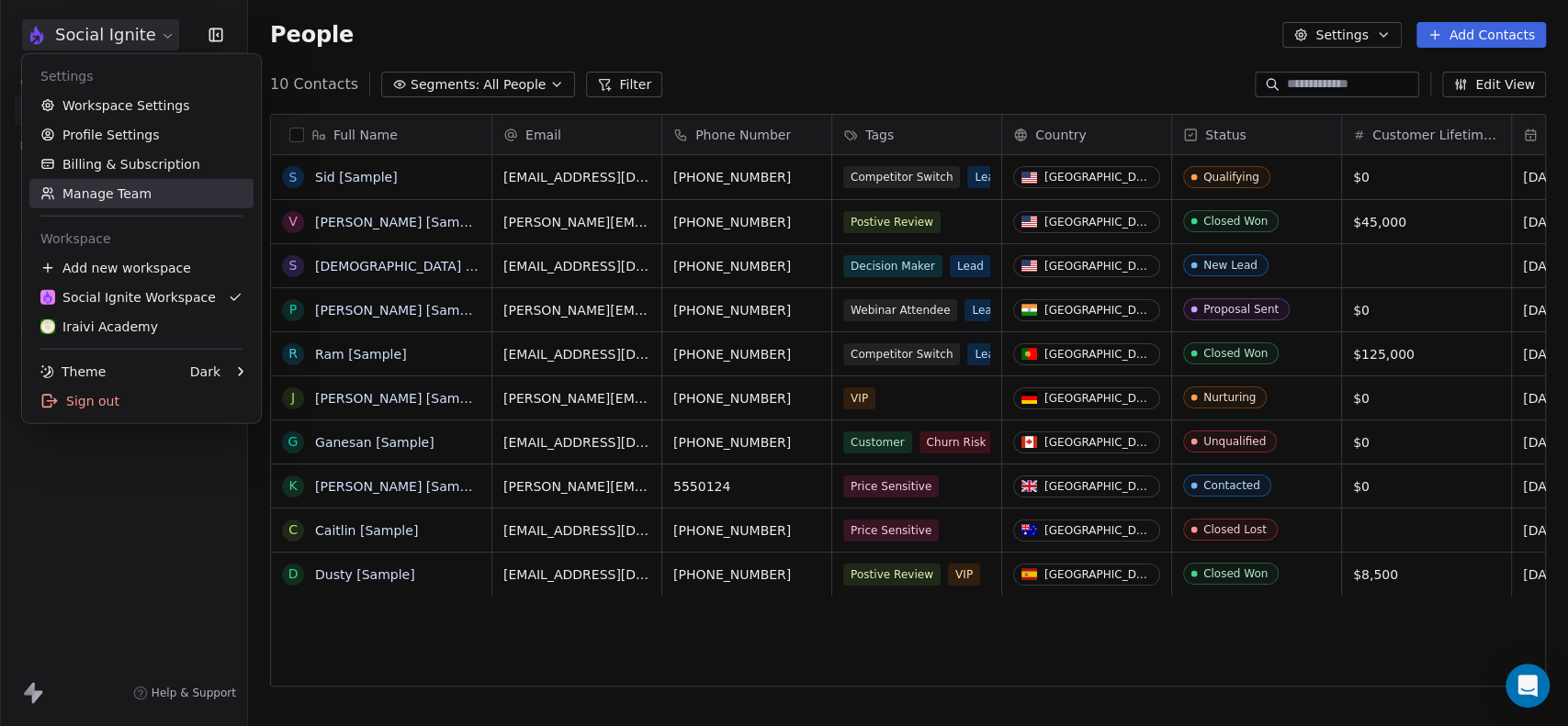
click at [136, 179] on link "Manage Team" at bounding box center [140, 194] width 224 height 29
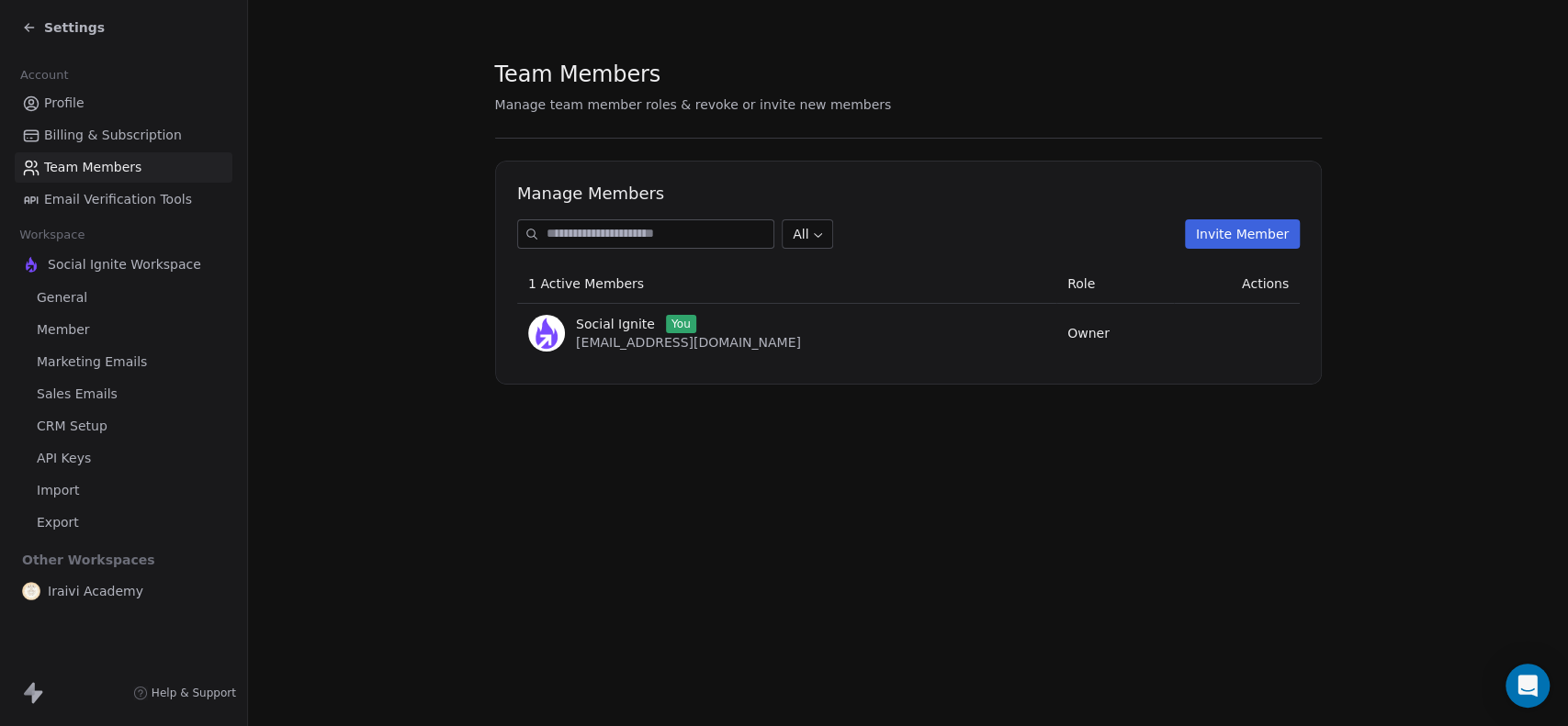
click at [93, 134] on span "Billing & Subscription" at bounding box center [113, 136] width 138 height 19
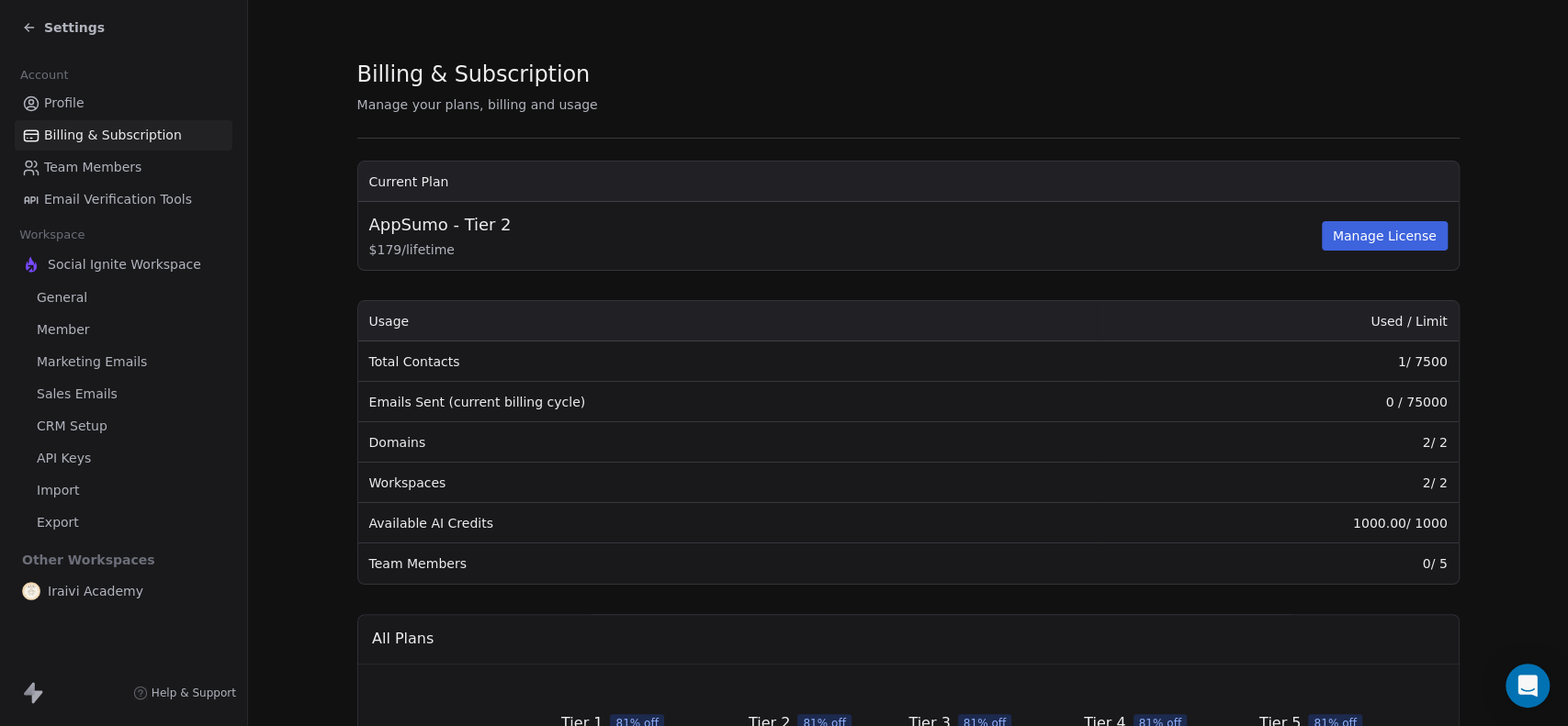
scroll to position [102, 0]
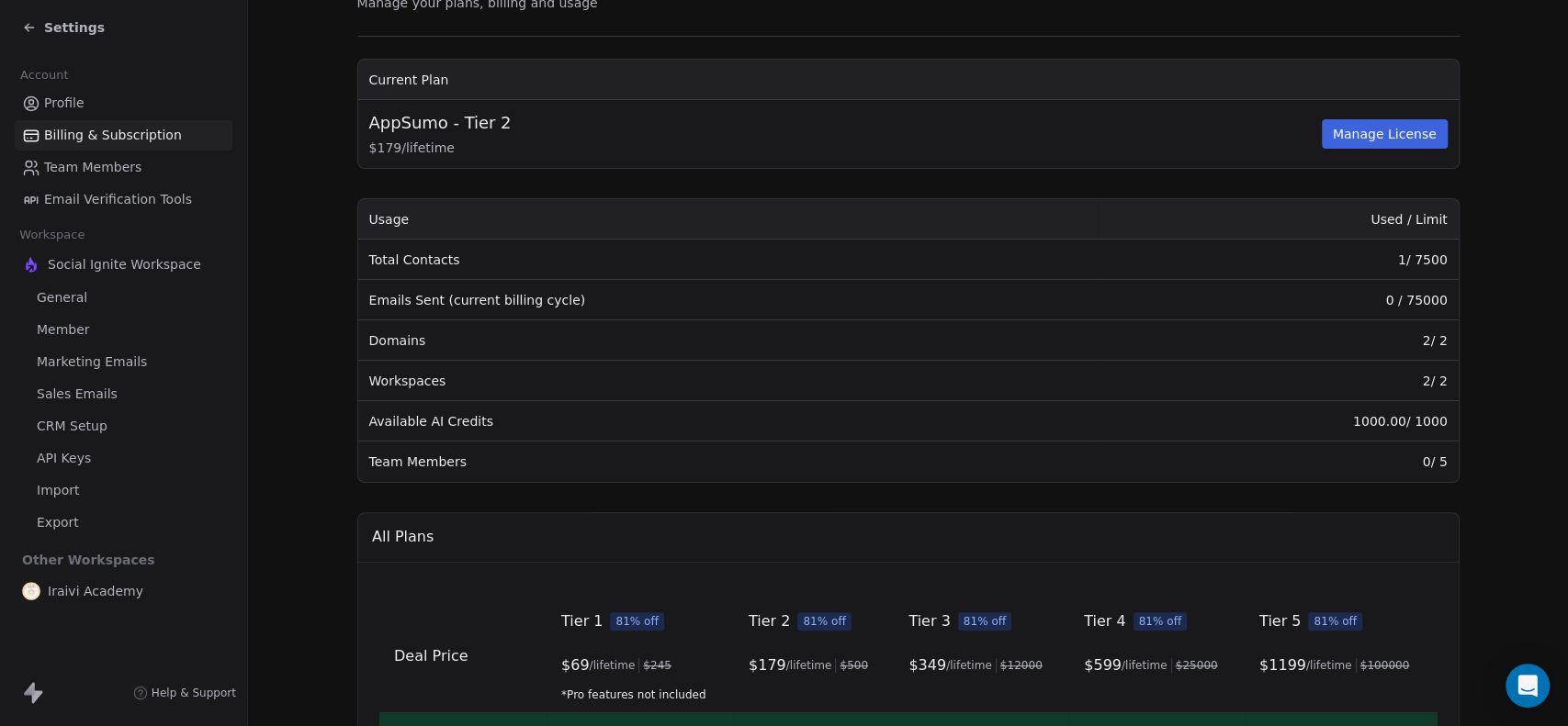
click at [1385, 153] on div "AppSumo - Tier 2 $ 179 / lifetime Manage License" at bounding box center [907, 134] width 1078 height 45
click at [1381, 136] on button "Manage License" at bounding box center [1384, 134] width 126 height 29
click at [469, 338] on td "Domains" at bounding box center [727, 341] width 739 height 41
click at [382, 380] on td "Workspaces" at bounding box center [727, 381] width 739 height 41
click at [114, 193] on span "Email Verification Tools" at bounding box center [118, 199] width 148 height 19
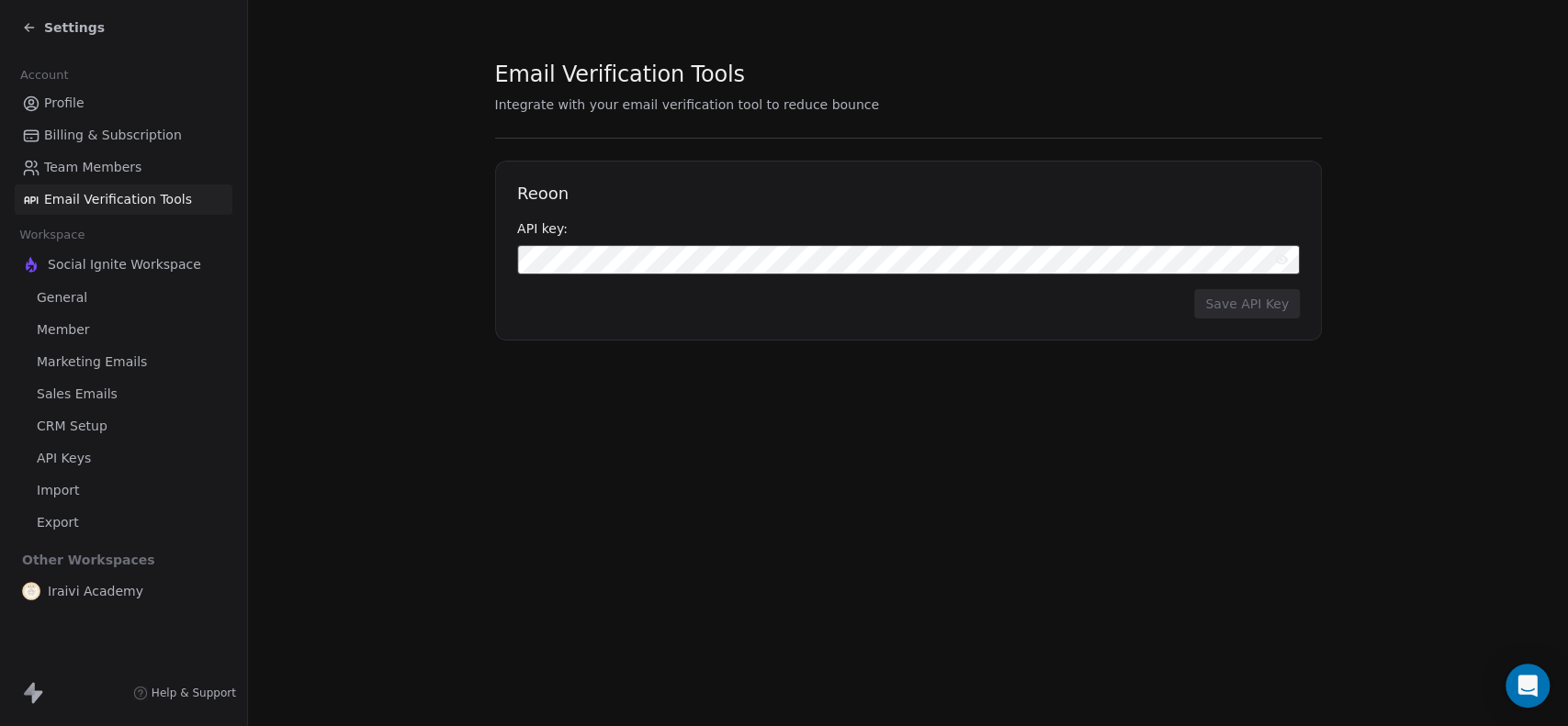
click at [113, 261] on span "Social Ignite Workspace" at bounding box center [124, 264] width 153 height 18
click at [95, 289] on link "General" at bounding box center [123, 297] width 218 height 30
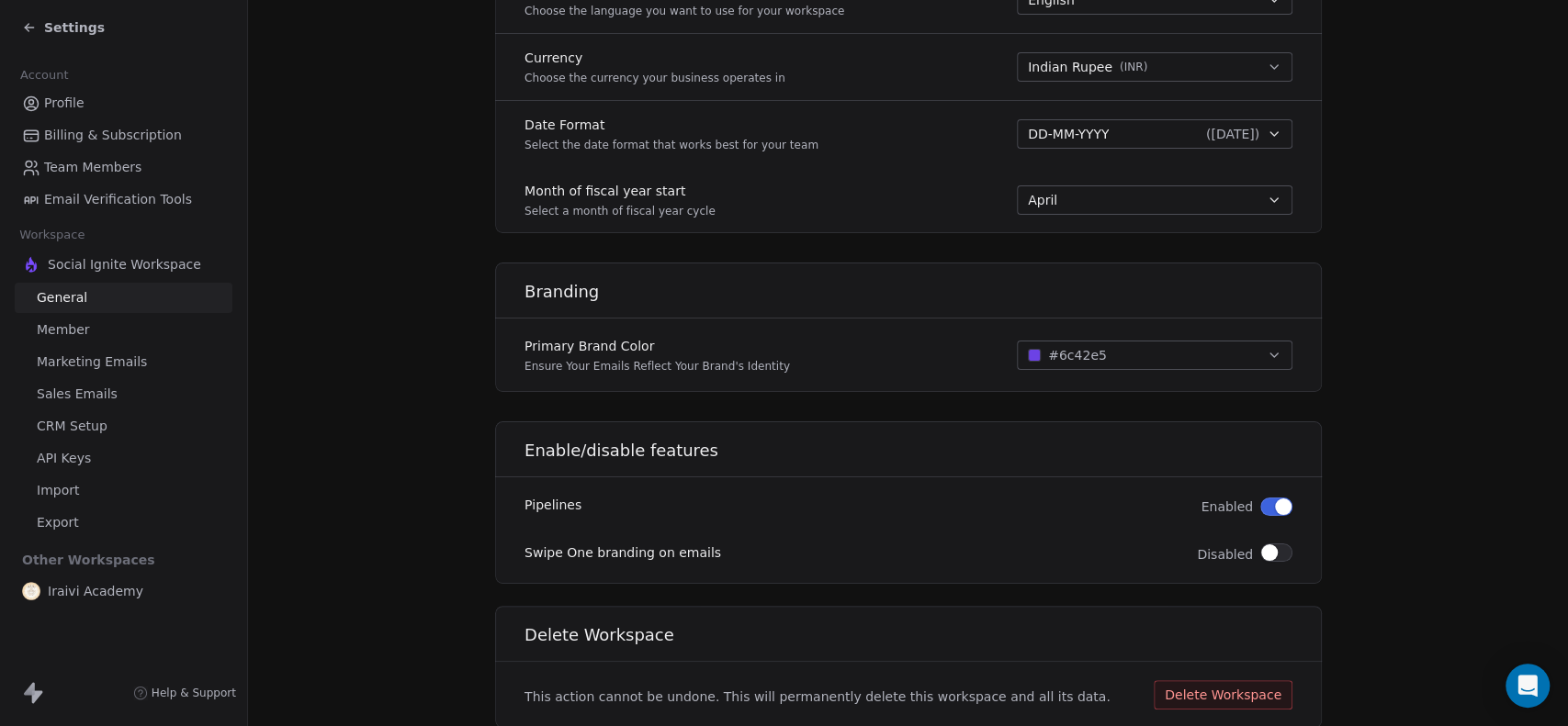
scroll to position [990, 0]
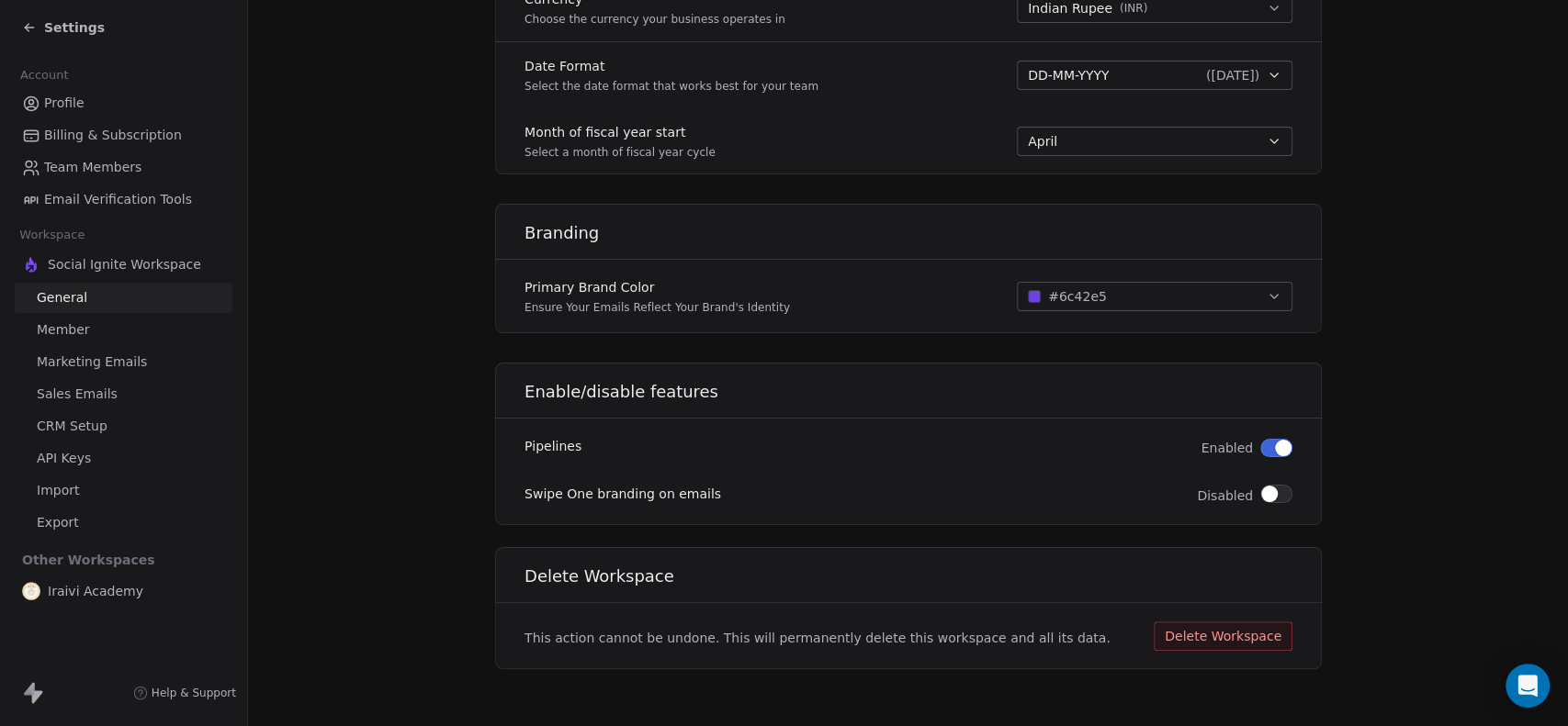
click at [88, 334] on link "Member" at bounding box center [123, 329] width 218 height 30
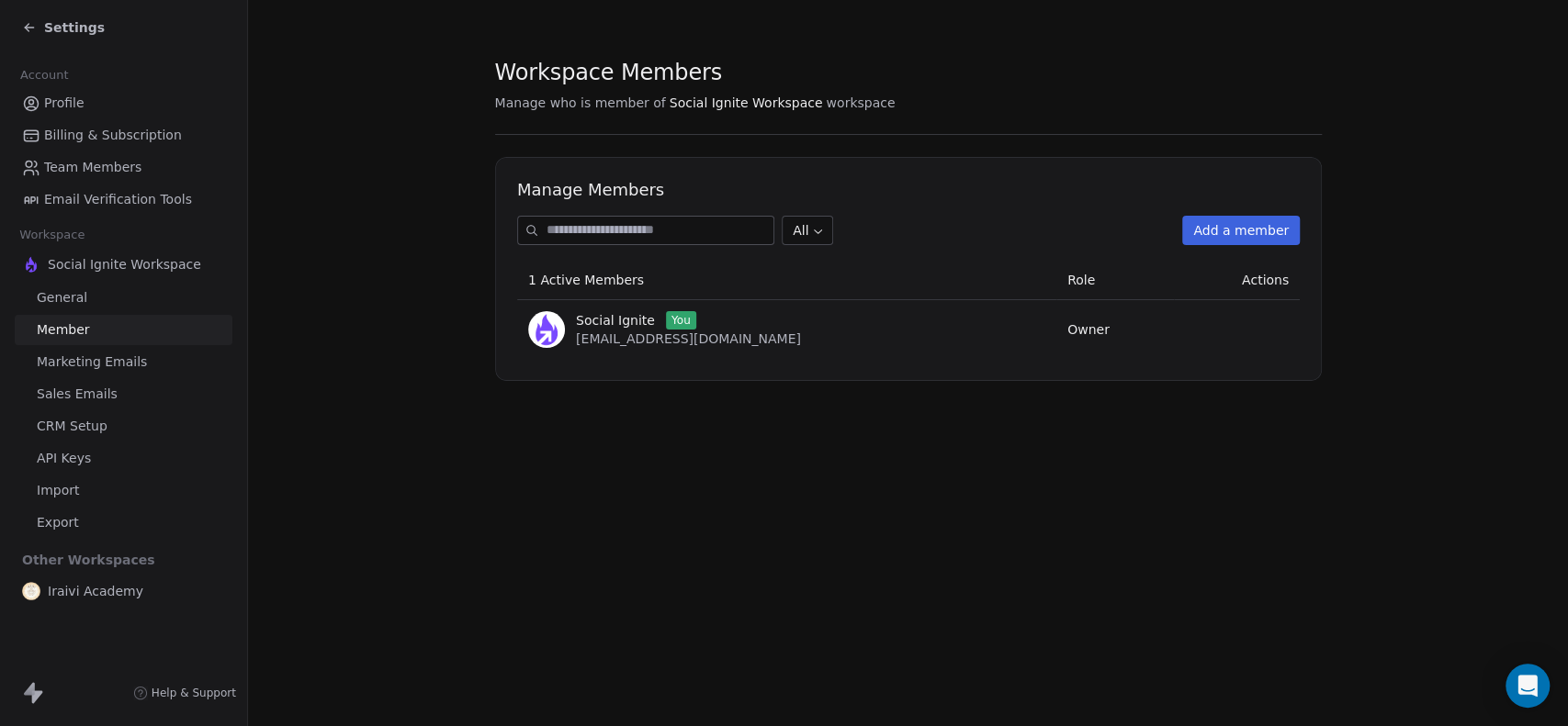
click at [74, 360] on span "Marketing Emails" at bounding box center [92, 362] width 110 height 19
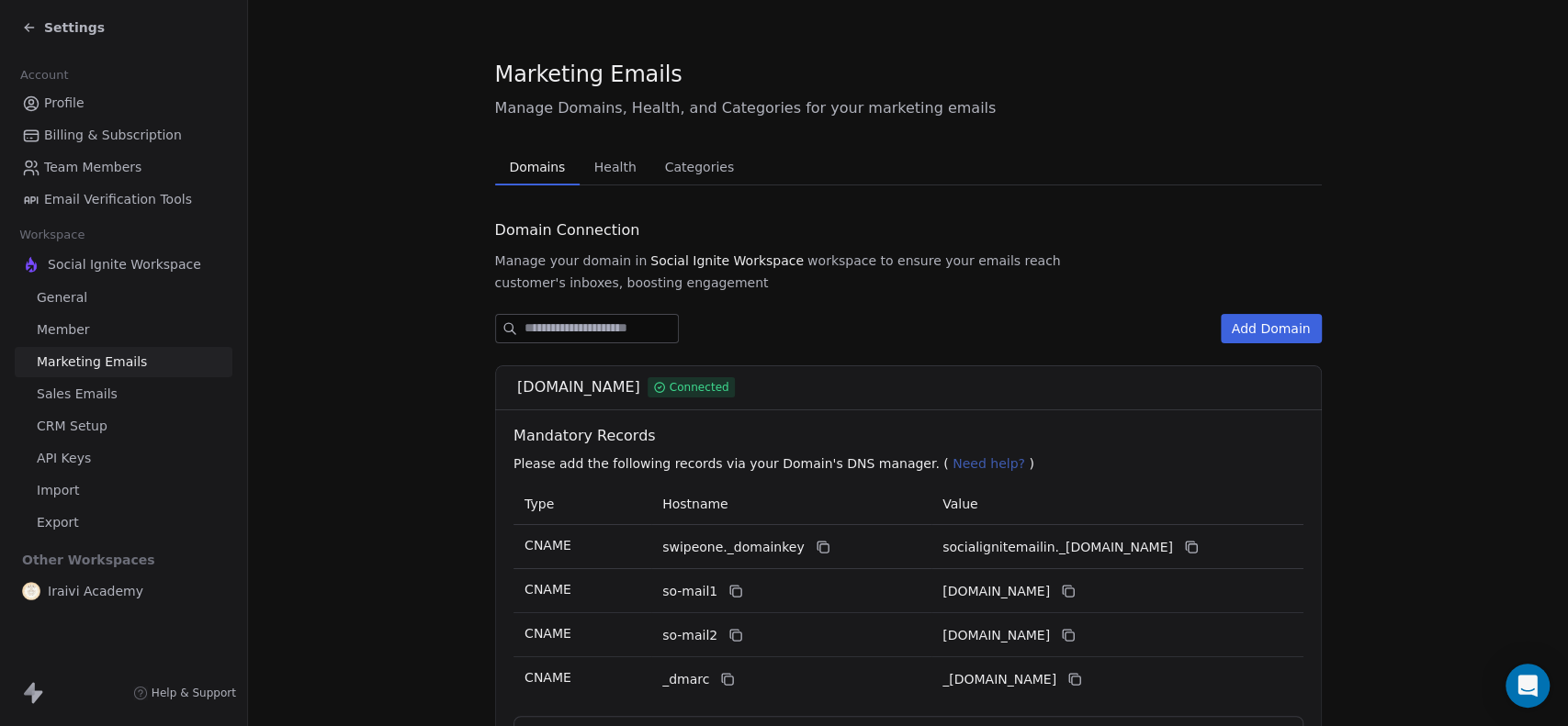
click at [85, 408] on link "Sales Emails" at bounding box center [123, 394] width 218 height 30
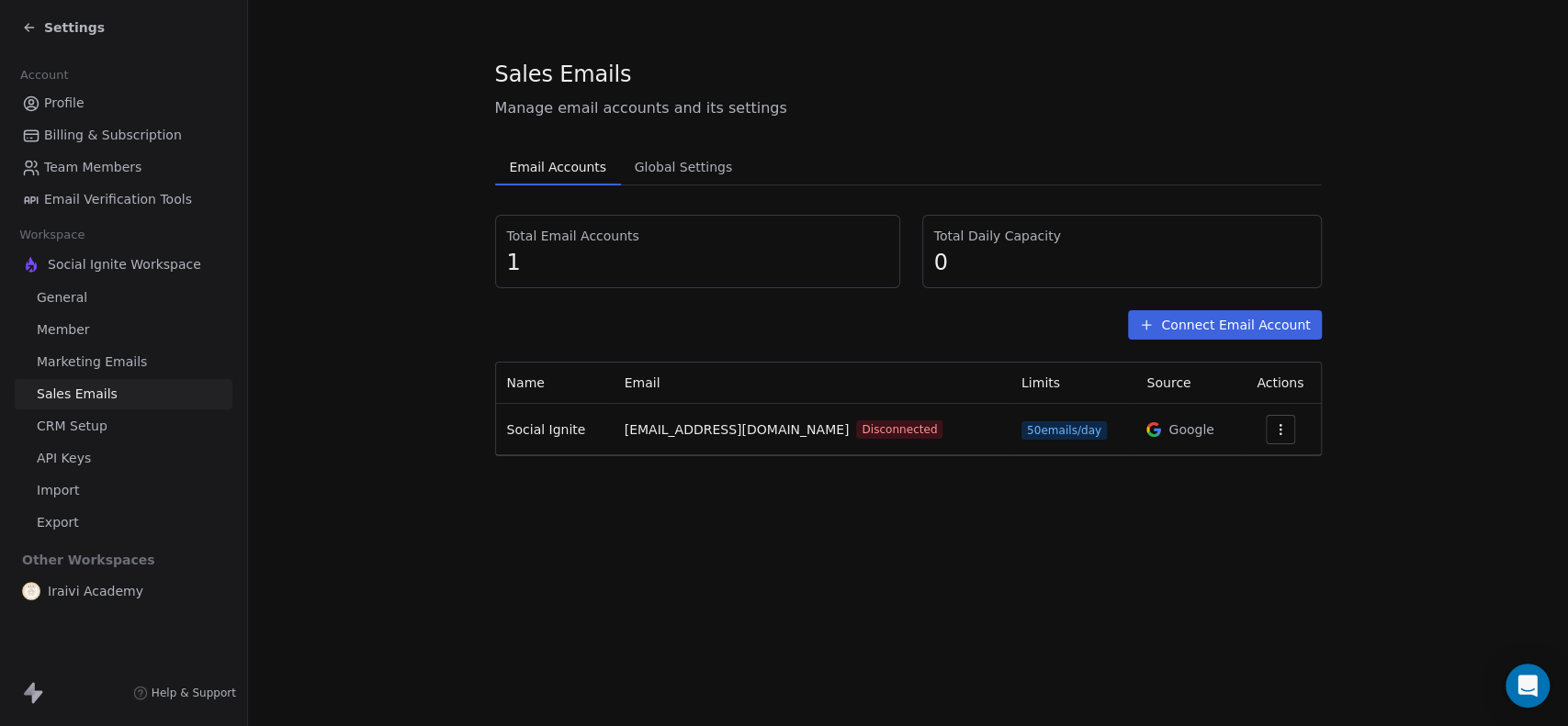
click at [1281, 423] on button "button" at bounding box center [1280, 430] width 29 height 29
click at [1426, 365] on html "Settings Account Profile Billing & Subscription Team Members Email Verification…" at bounding box center [784, 363] width 1568 height 726
click at [88, 418] on span "CRM Setup" at bounding box center [72, 426] width 71 height 19
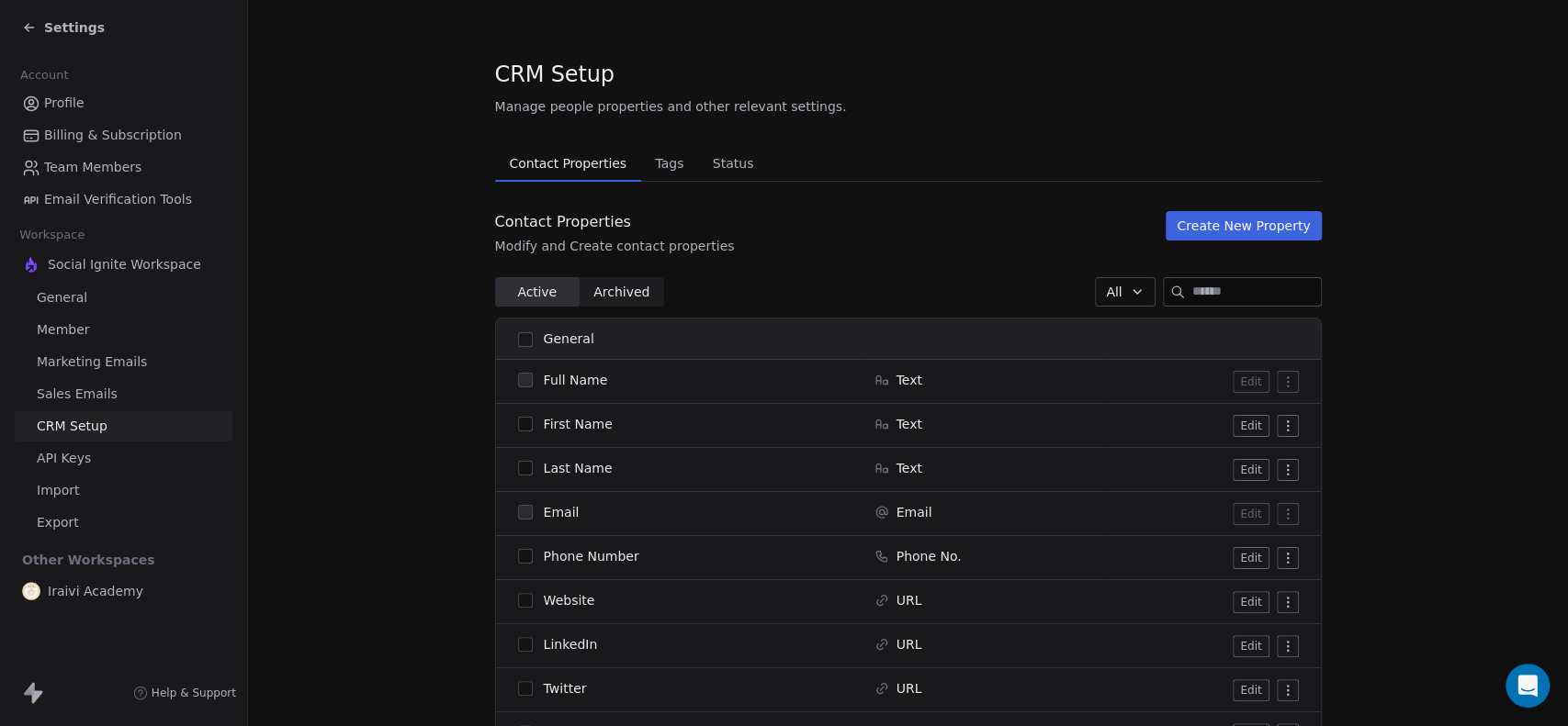
click at [518, 423] on button "button" at bounding box center [525, 423] width 15 height 15
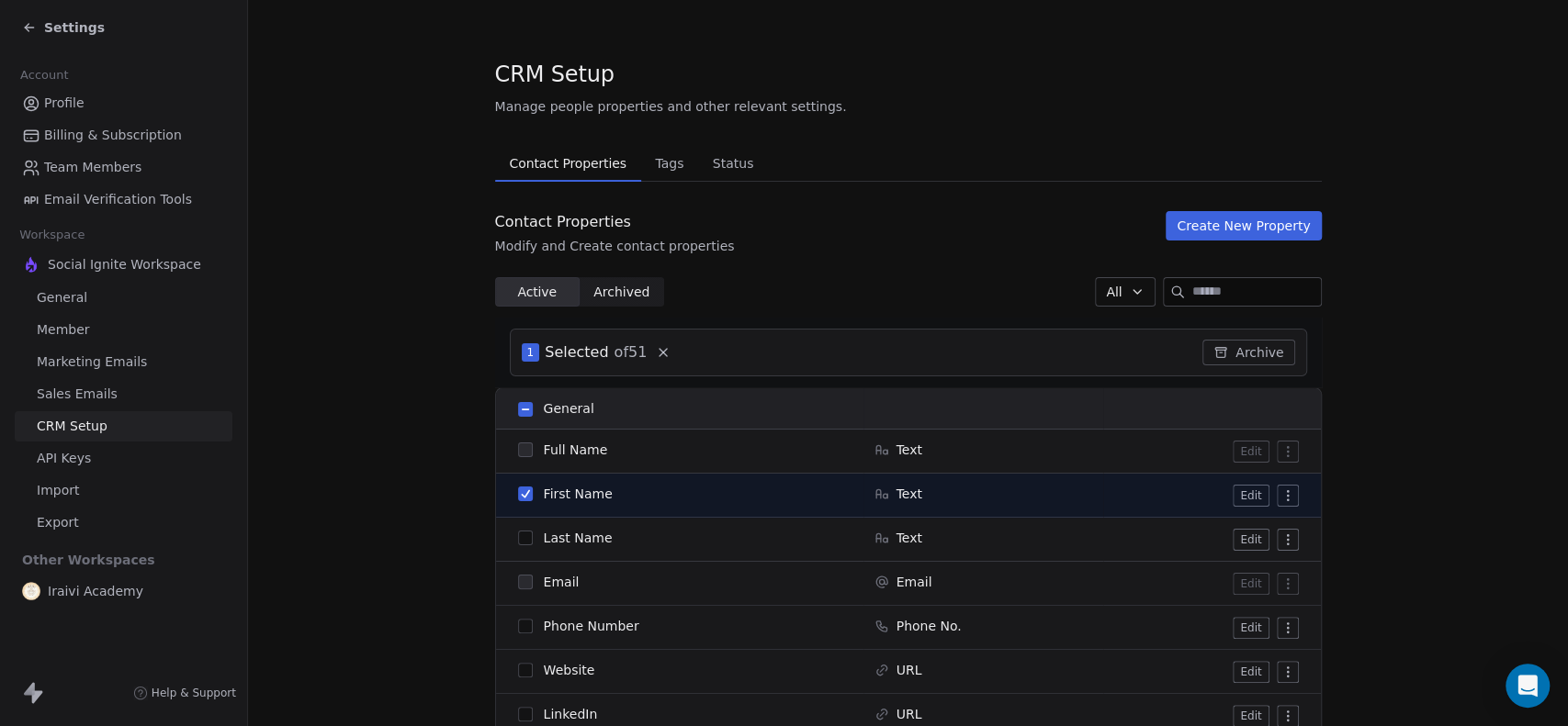
click at [518, 498] on button "button" at bounding box center [525, 494] width 15 height 15
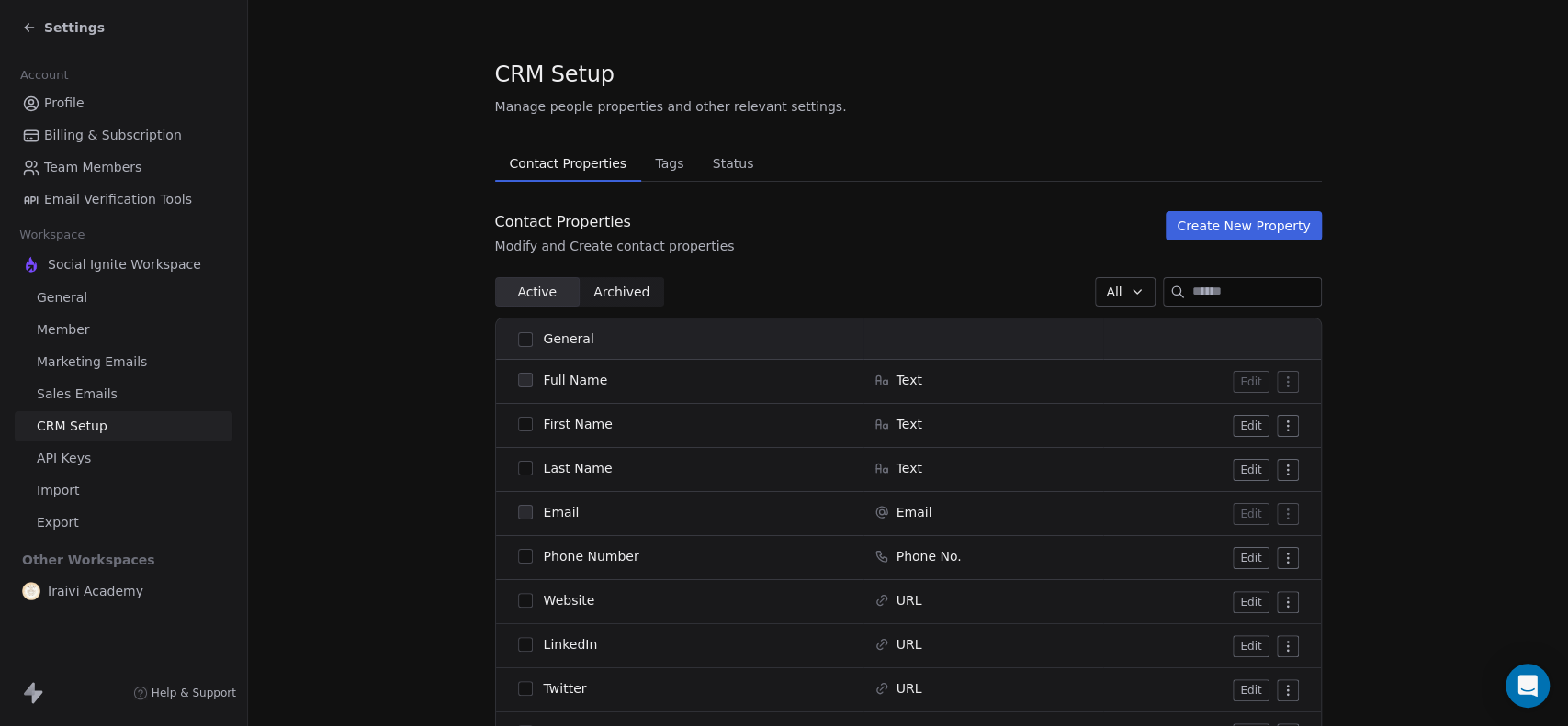
click at [112, 461] on link "API Keys" at bounding box center [123, 458] width 218 height 30
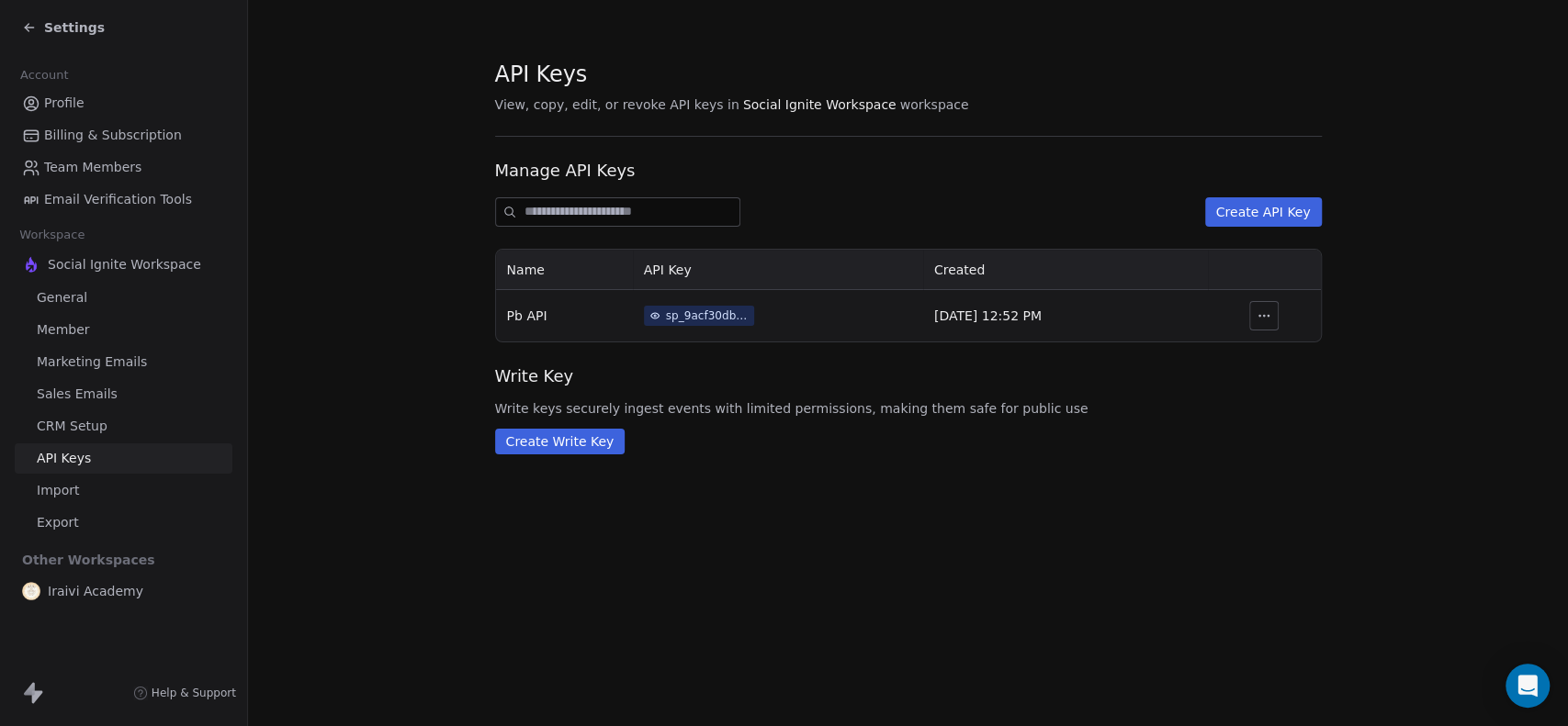
click at [85, 420] on span "CRM Setup" at bounding box center [72, 426] width 71 height 19
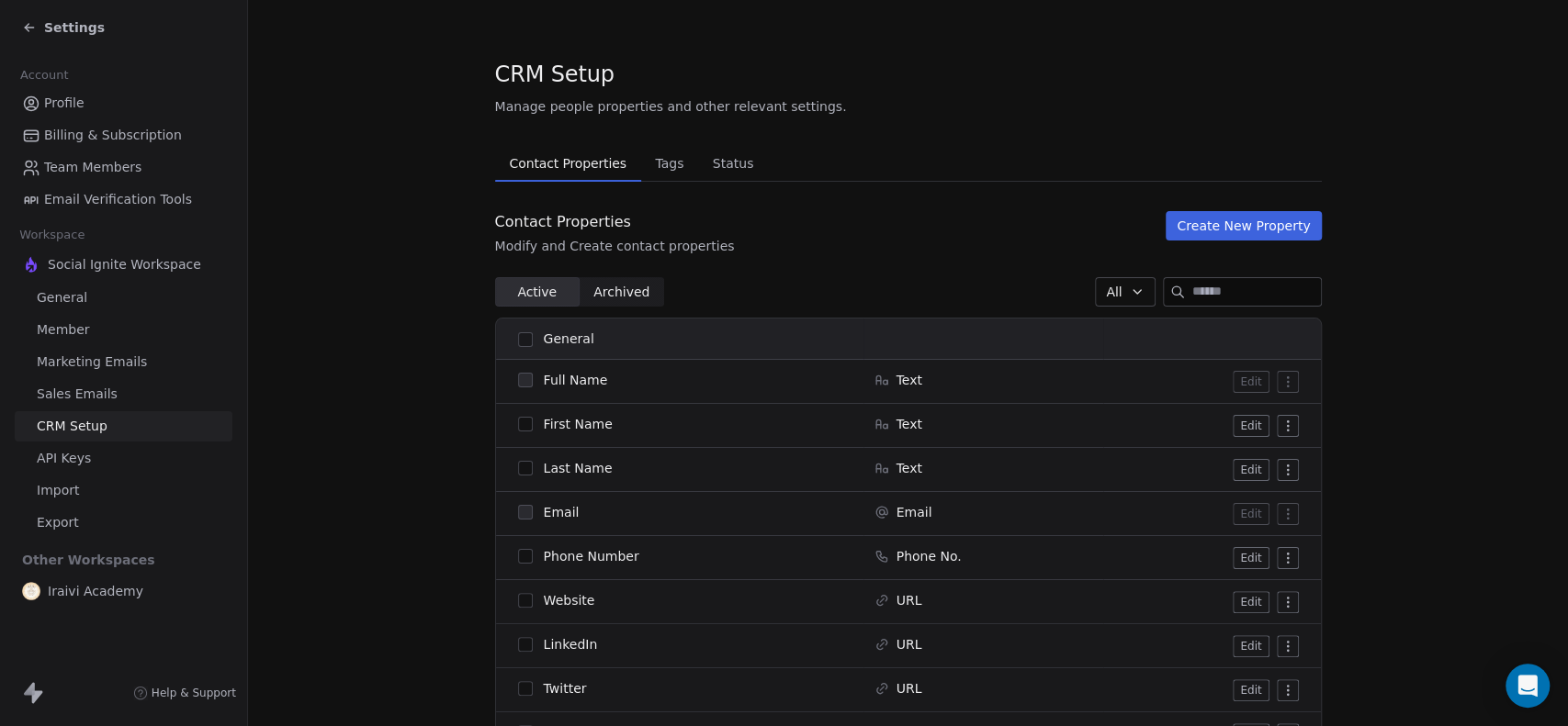
click at [66, 30] on span "Settings" at bounding box center [75, 27] width 61 height 18
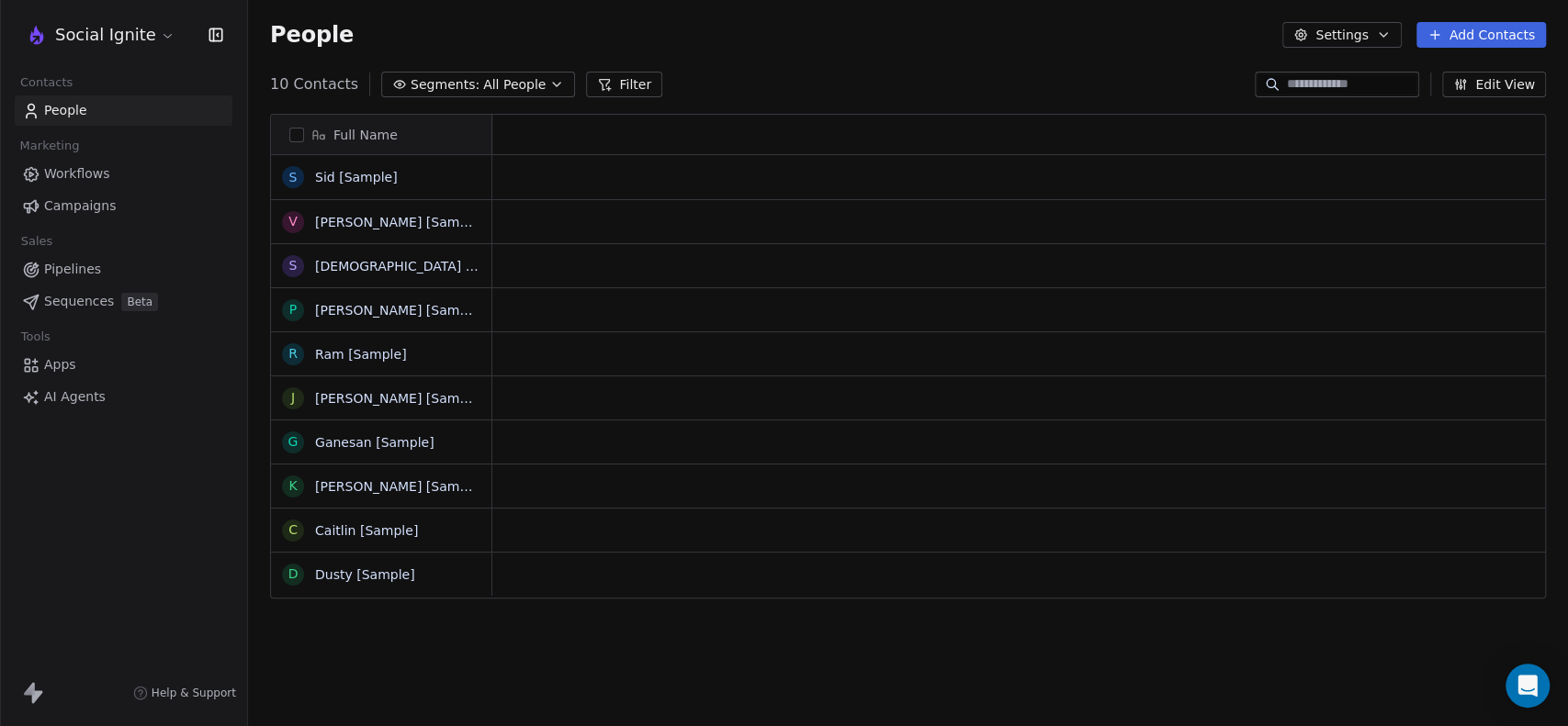
scroll to position [623, 1304]
